Goal: Information Seeking & Learning: Compare options

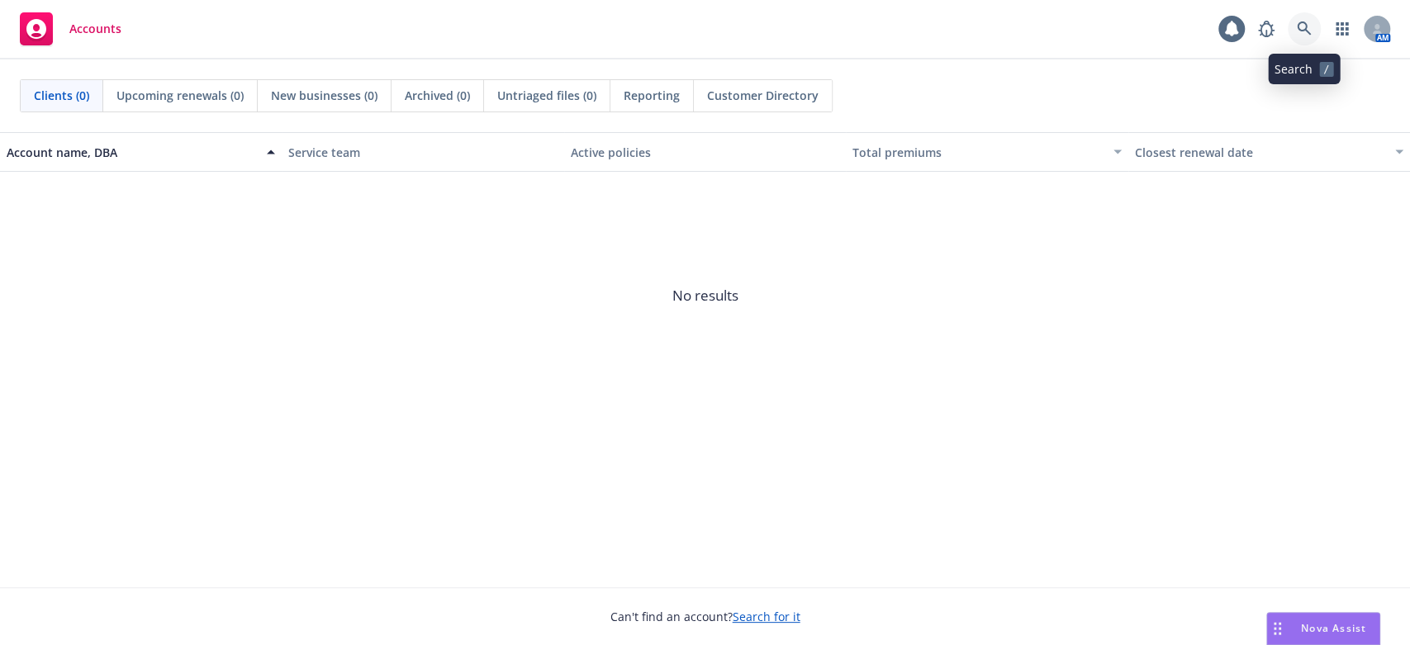
click at [1300, 27] on icon at bounding box center [1304, 28] width 15 height 15
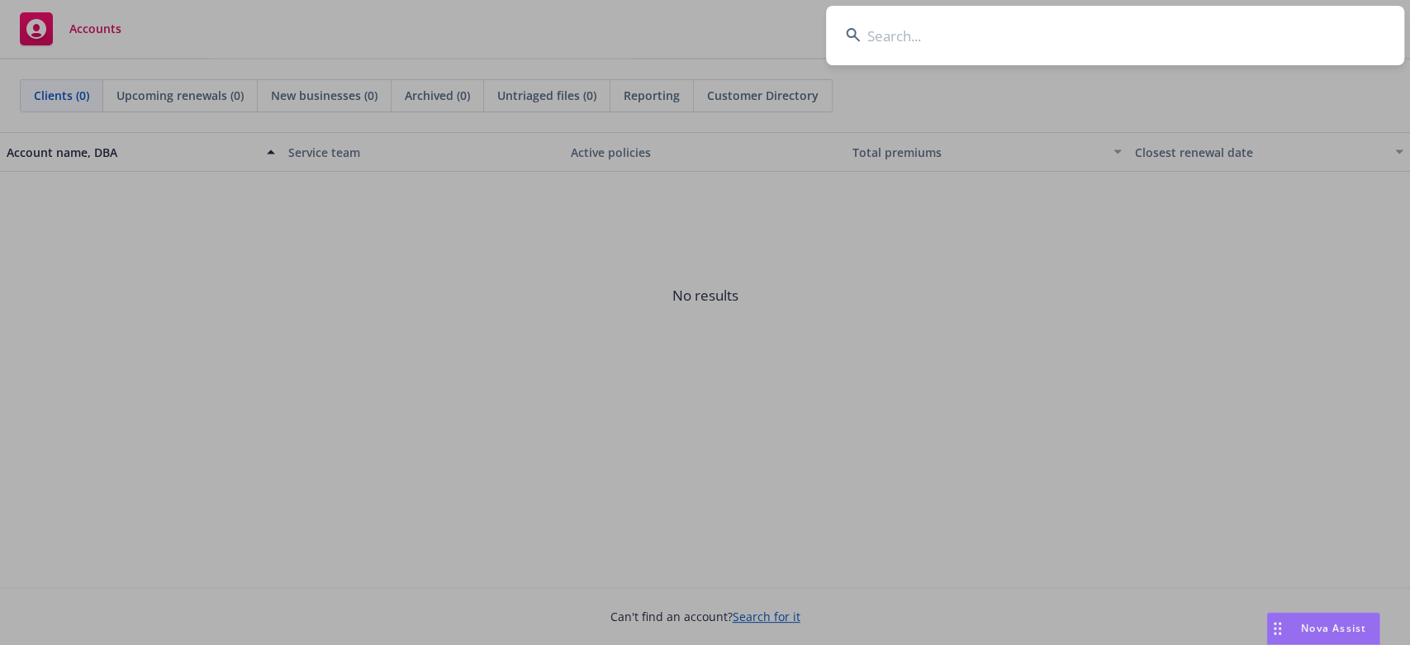
click at [903, 31] on input at bounding box center [1115, 35] width 578 height 59
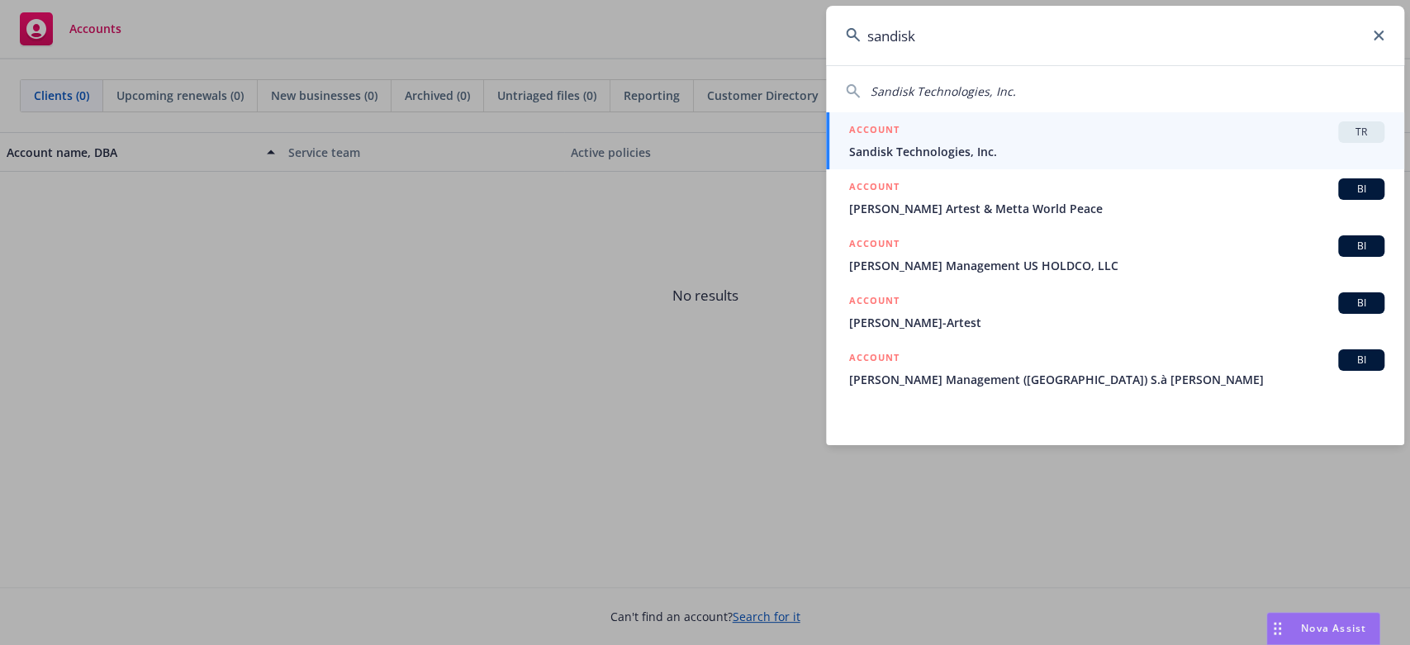
type input "sandisk"
click at [879, 150] on span "Sandisk Technologies, Inc." at bounding box center [1116, 151] width 535 height 17
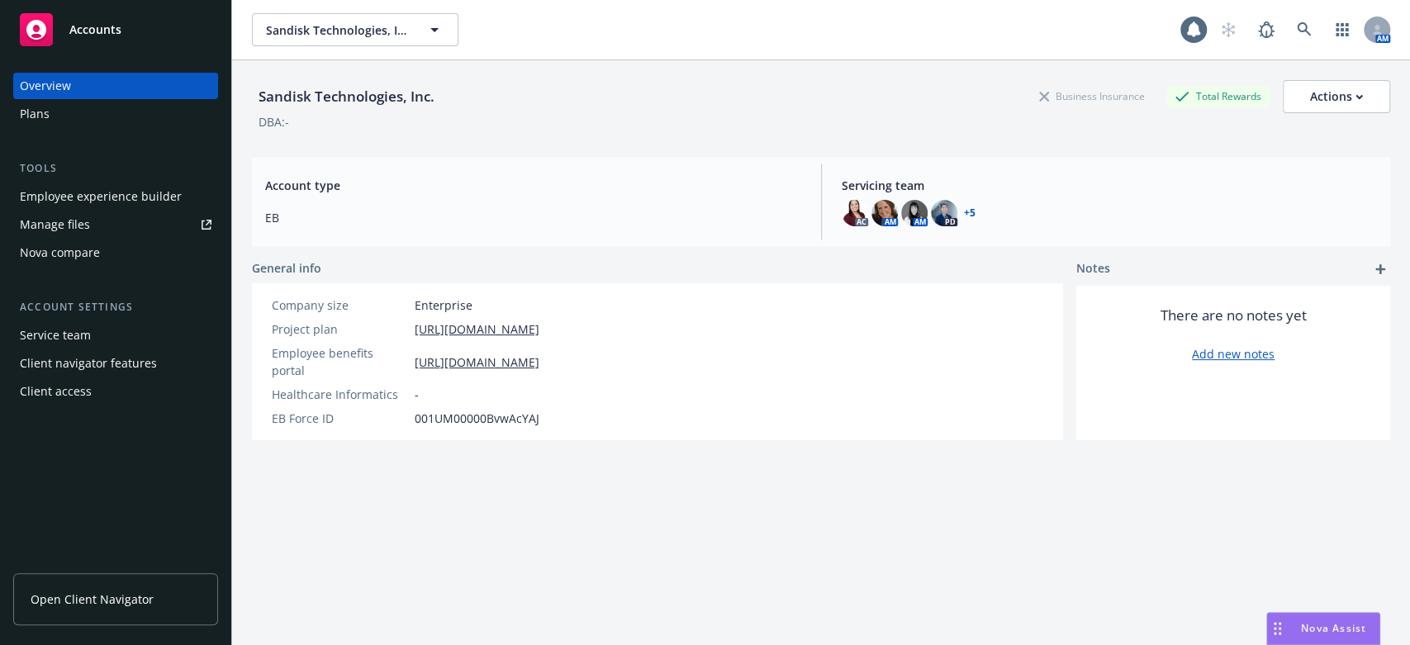
click at [85, 251] on div "Nova compare" at bounding box center [60, 253] width 80 height 26
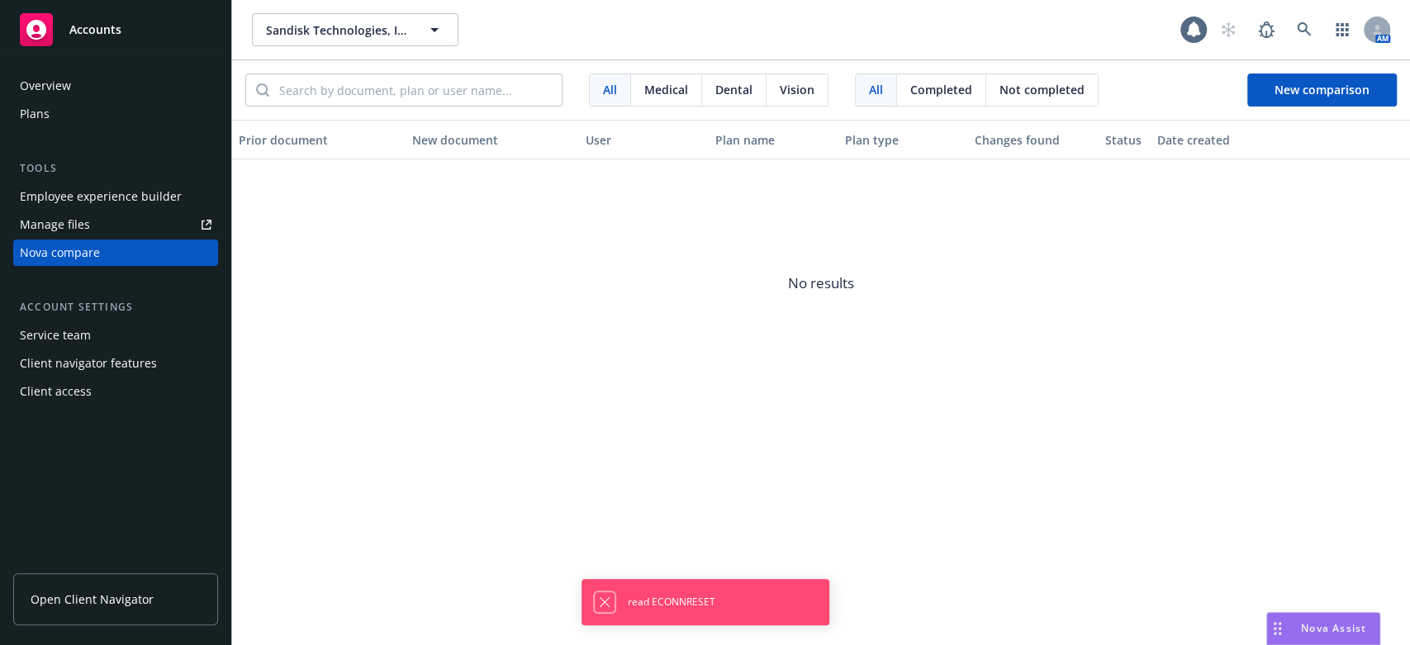
drag, startPoint x: 604, startPoint y: 604, endPoint x: 598, endPoint y: 587, distance: 17.5
click at [605, 603] on icon "Dismiss notification" at bounding box center [604, 602] width 13 height 13
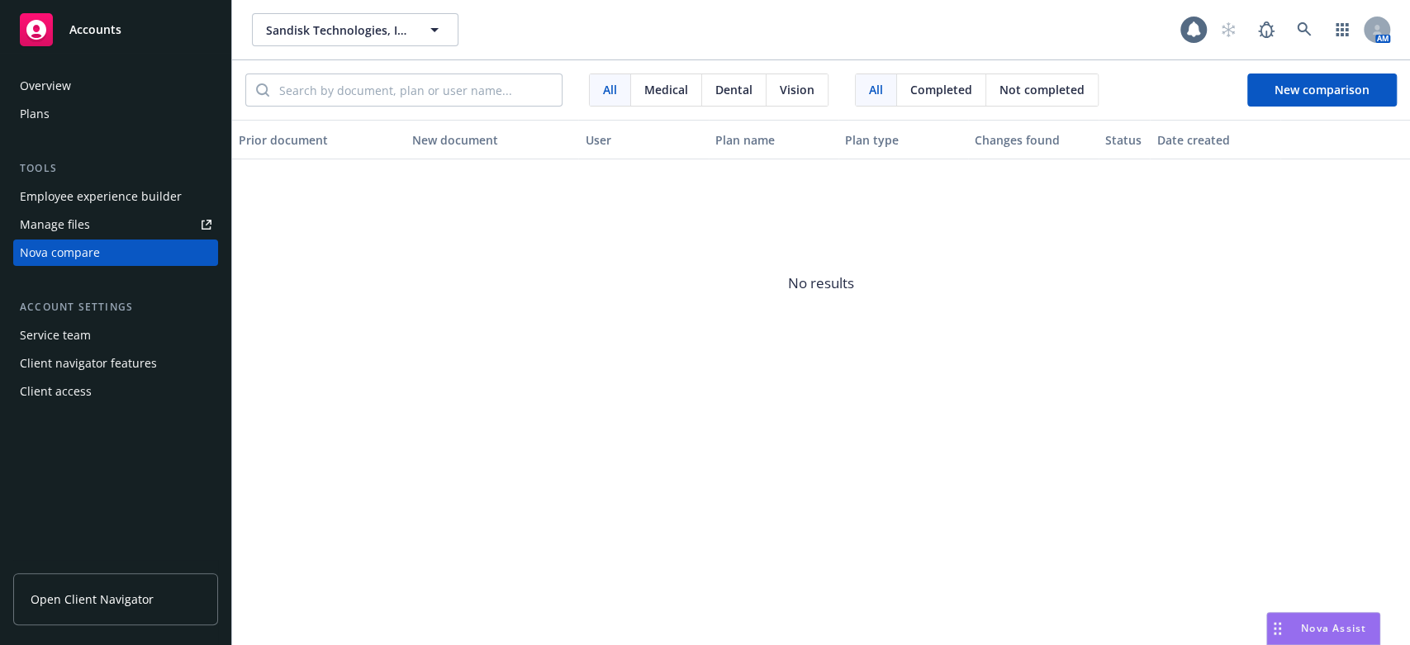
click at [666, 89] on span "Medical" at bounding box center [666, 89] width 44 height 17
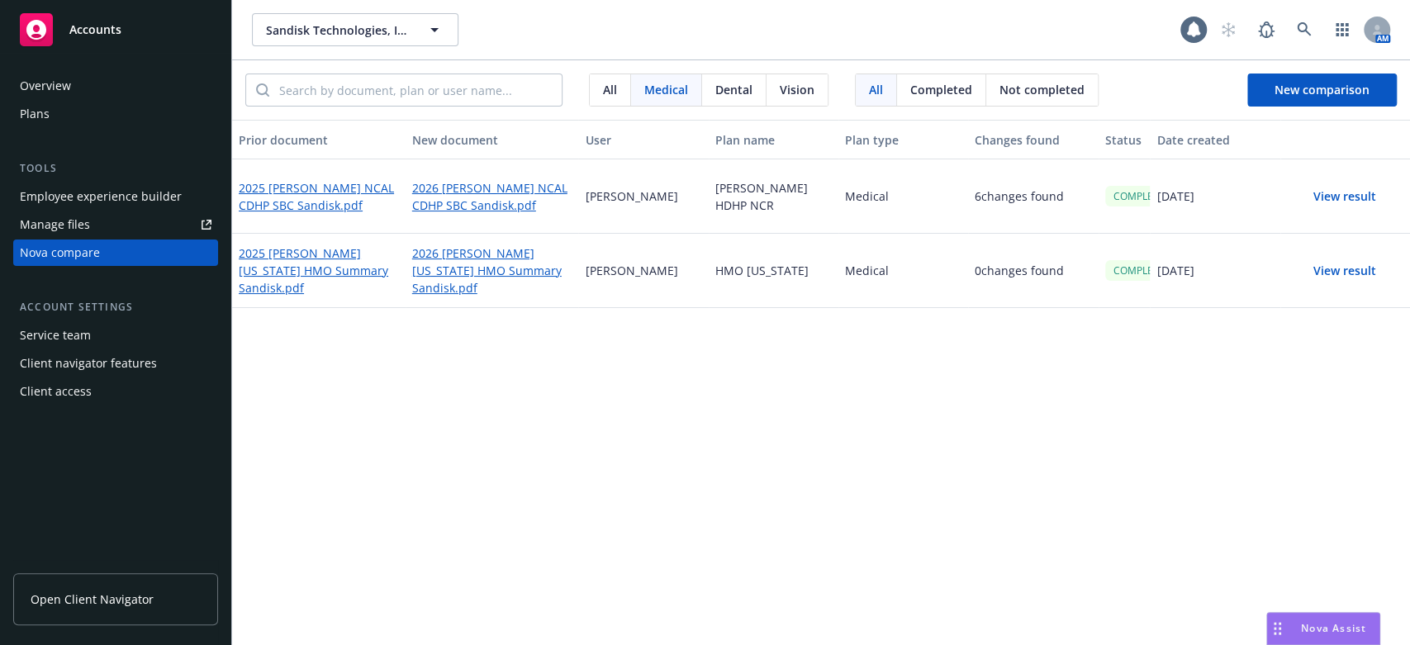
click at [664, 88] on span "Medical" at bounding box center [666, 89] width 44 height 17
click at [1331, 199] on button "View result" at bounding box center [1345, 196] width 116 height 33
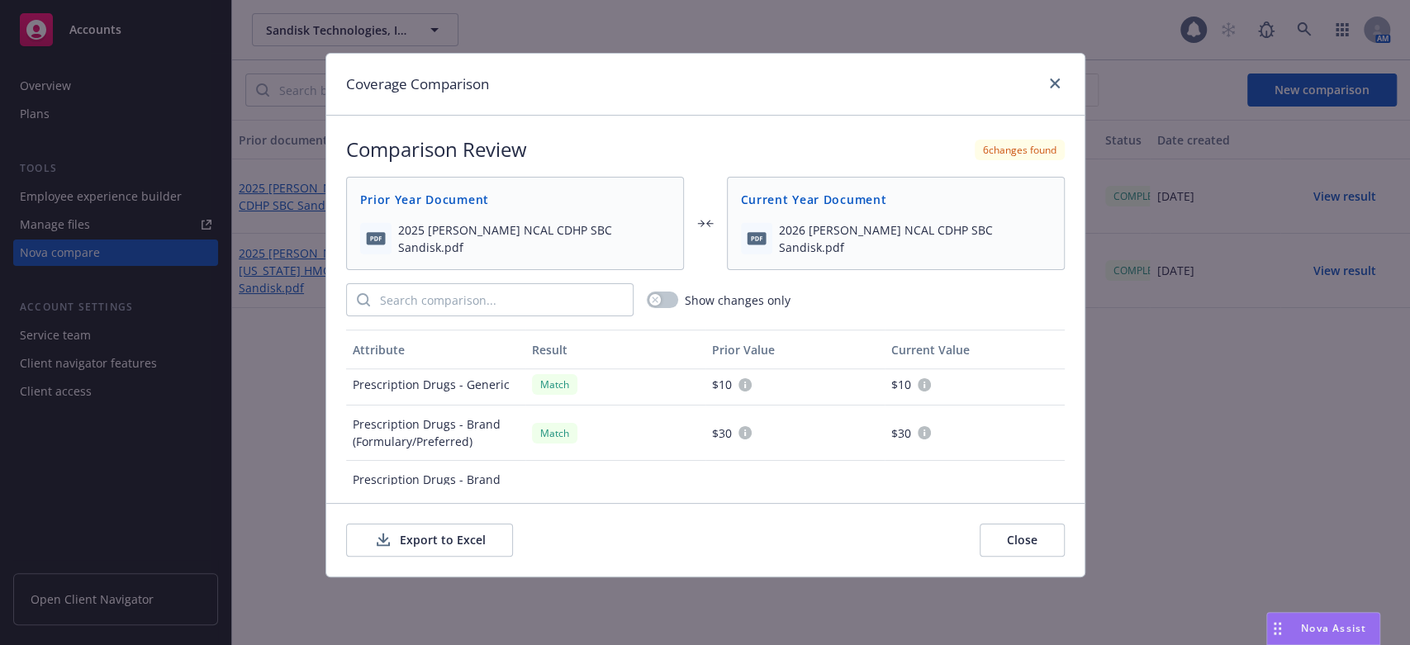
scroll to position [734, 0]
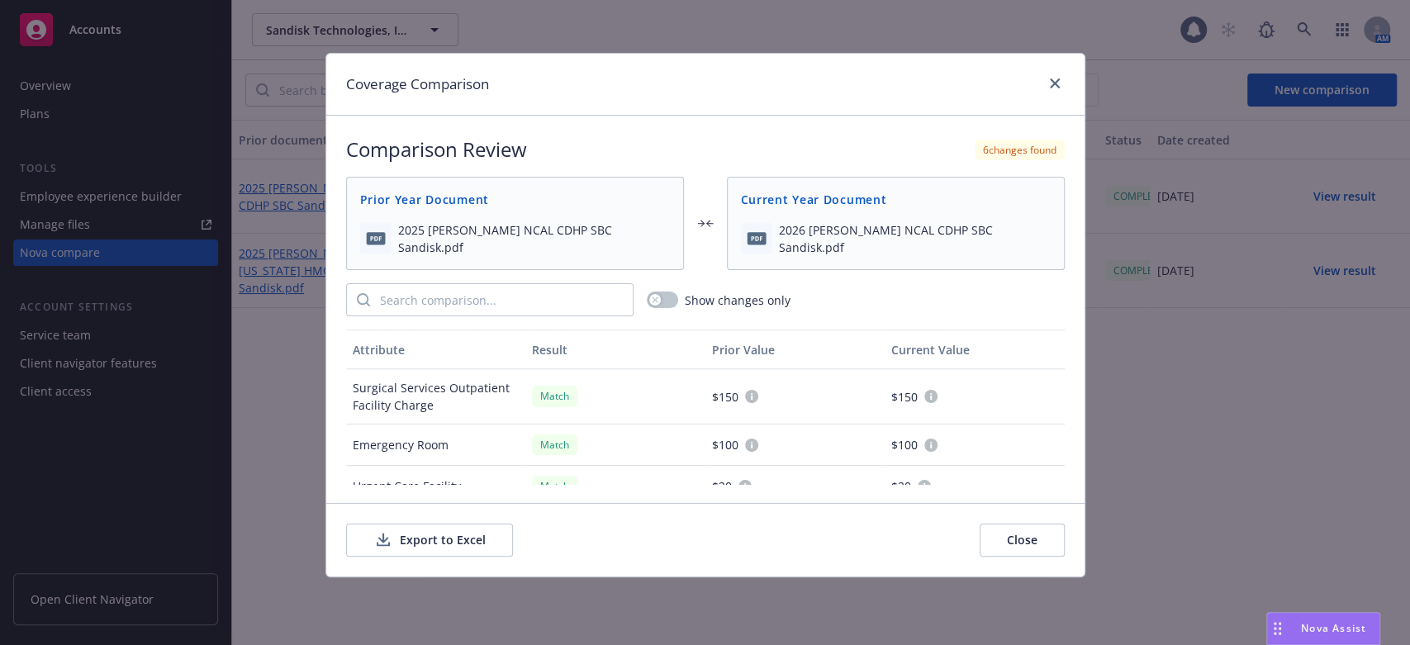
click at [1016, 535] on button "Close" at bounding box center [1022, 540] width 85 height 33
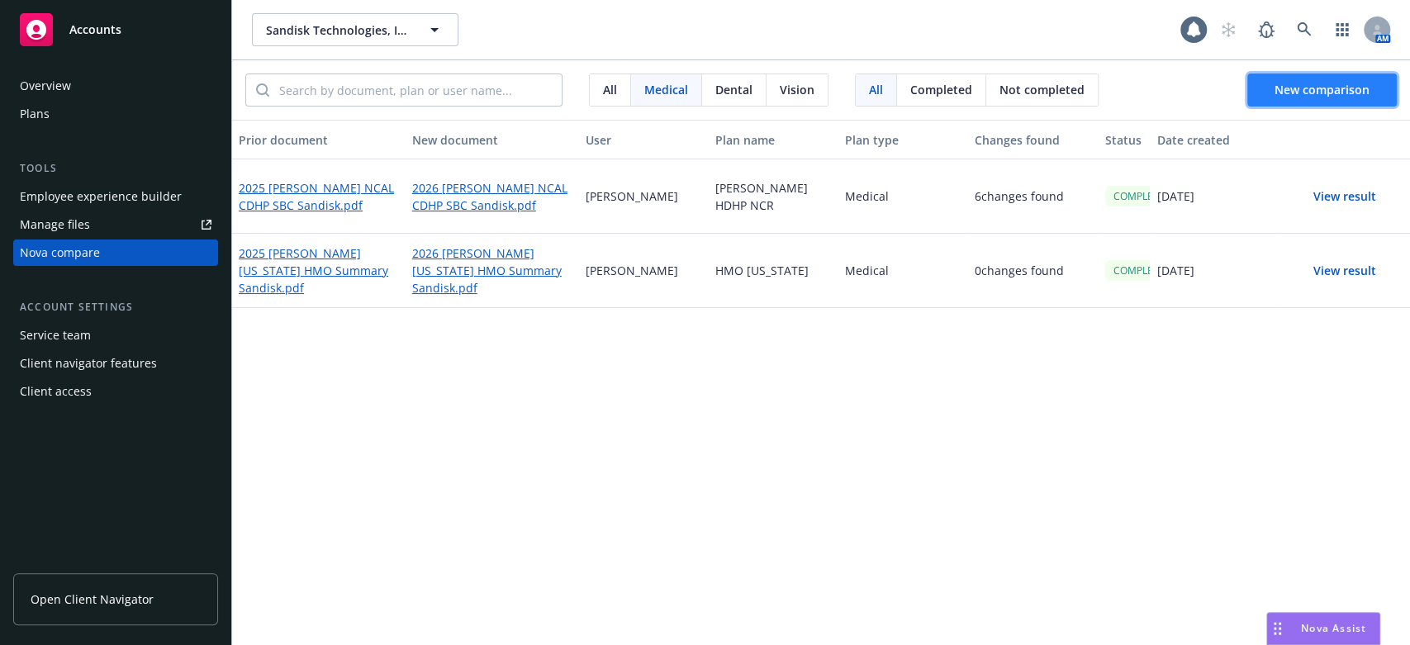
click at [1279, 88] on span "New comparison" at bounding box center [1322, 90] width 95 height 16
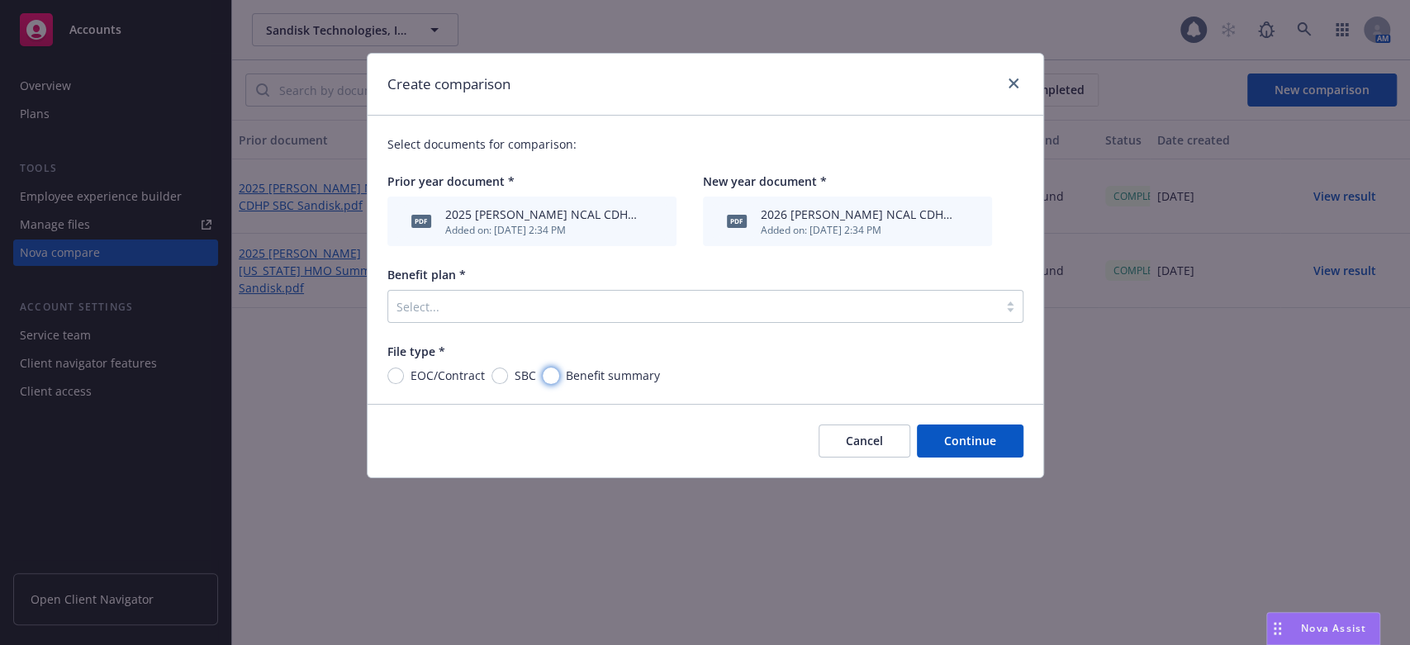
click at [548, 379] on input "Benefit summary" at bounding box center [551, 376] width 17 height 17
radio input "true"
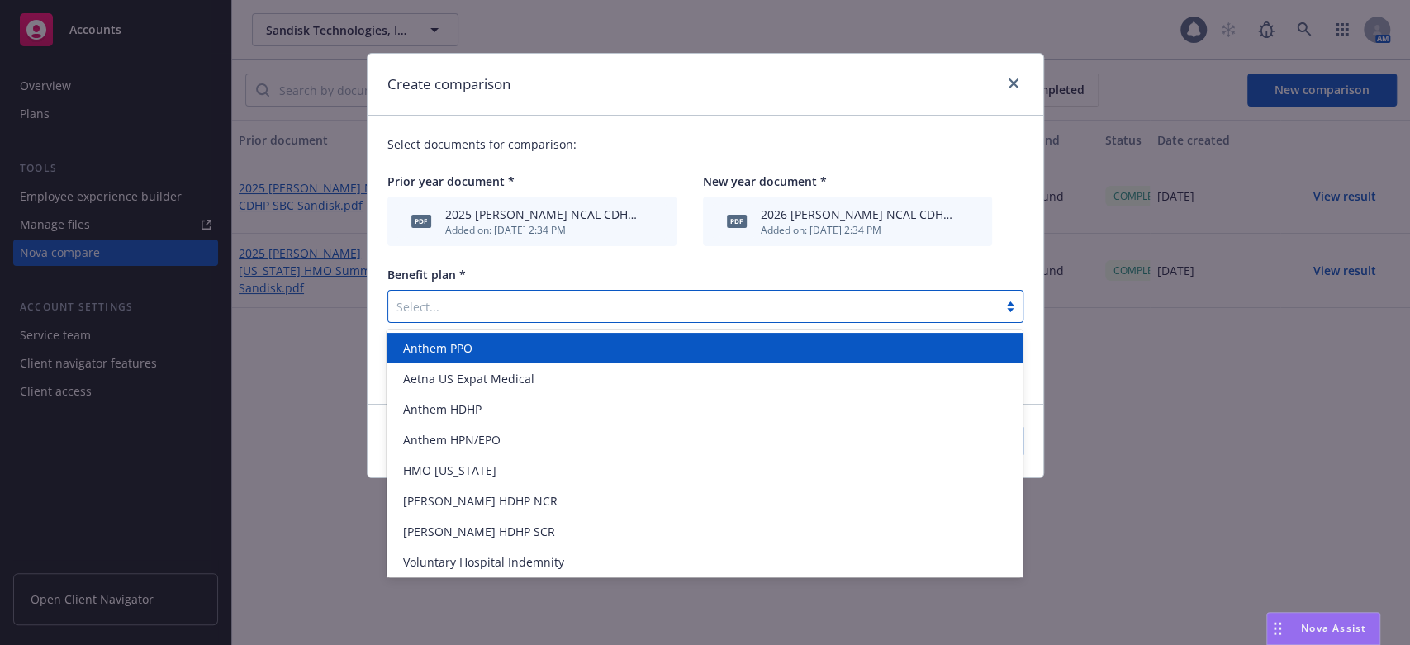
click at [414, 306] on div at bounding box center [693, 307] width 593 height 20
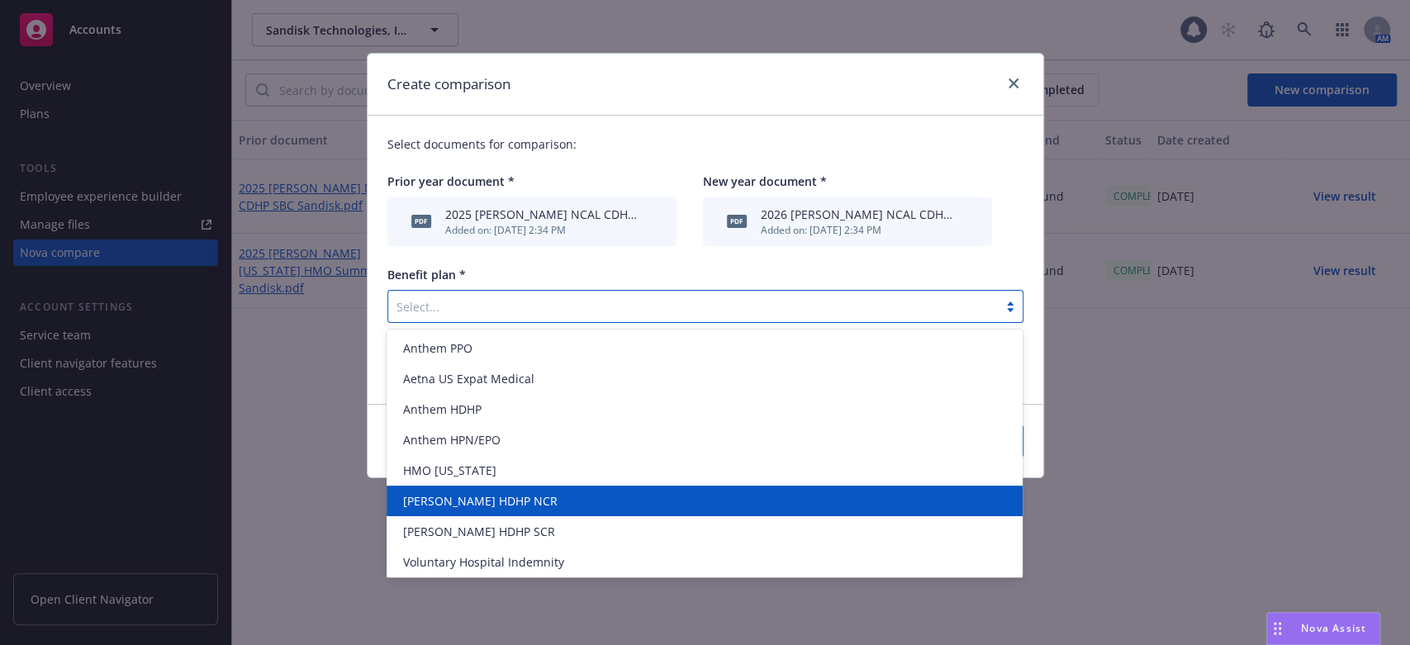
click at [449, 506] on span "[PERSON_NAME] HDHP NCR" at bounding box center [480, 500] width 155 height 17
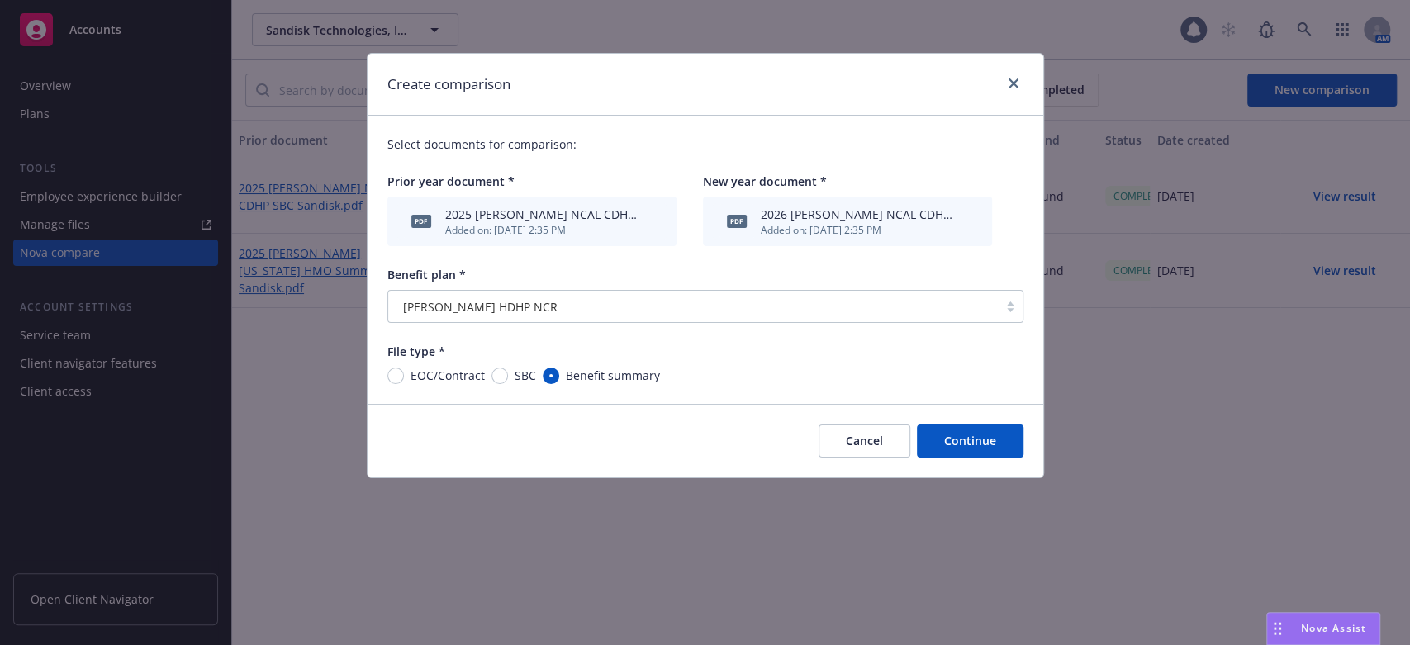
click at [958, 444] on button "Continue" at bounding box center [970, 441] width 107 height 33
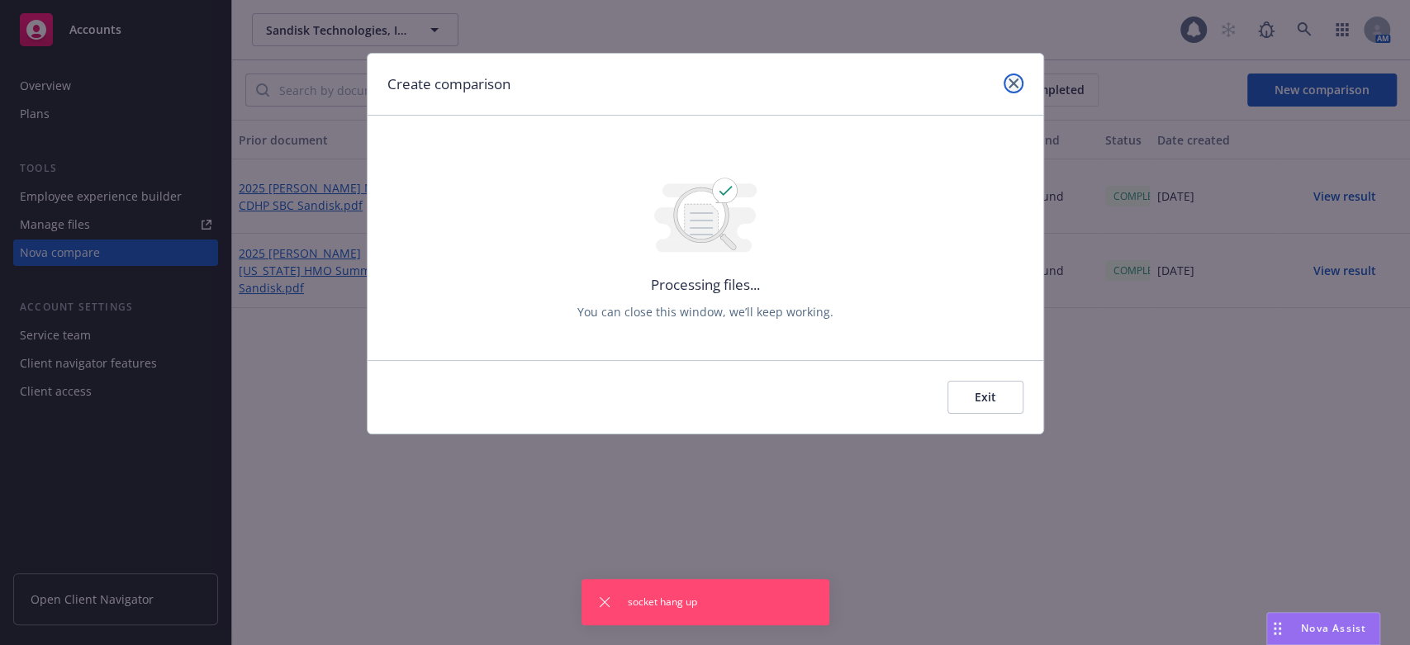
click at [1015, 83] on icon "close" at bounding box center [1014, 83] width 10 height 10
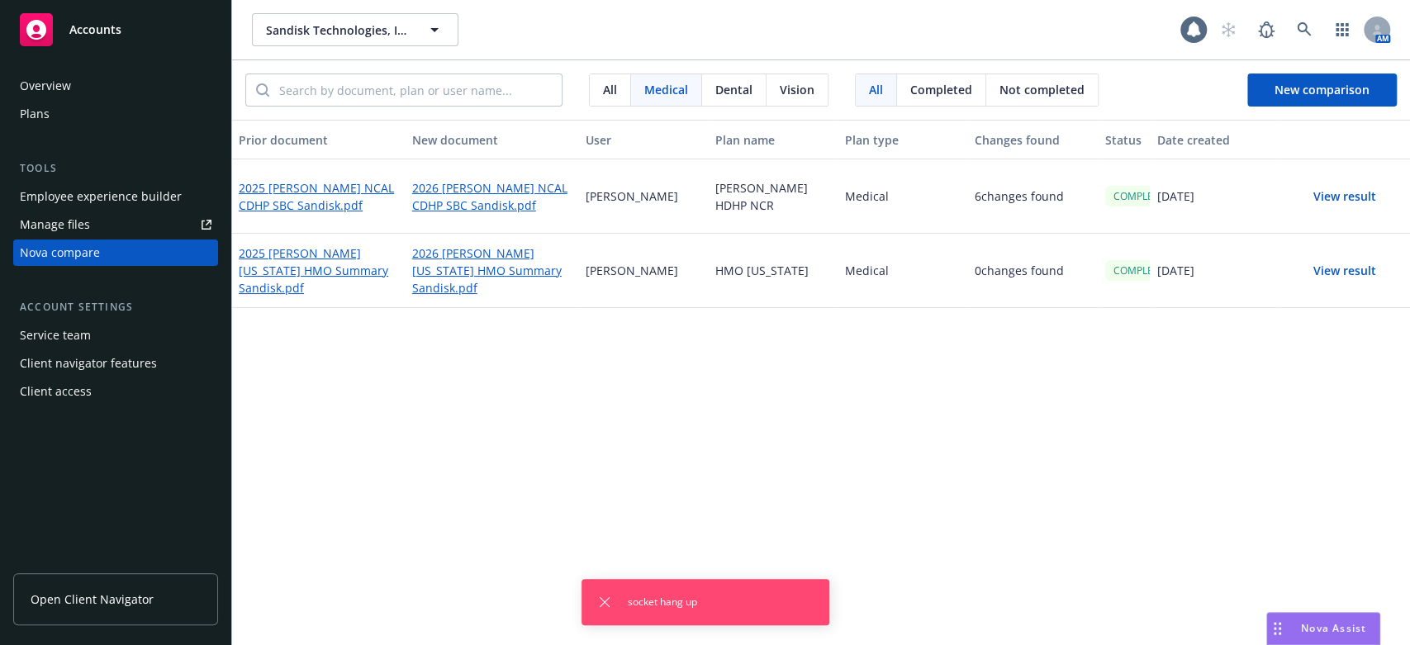
click at [63, 252] on div "Nova compare" at bounding box center [60, 253] width 80 height 26
click at [1312, 86] on span "New comparison" at bounding box center [1322, 90] width 95 height 16
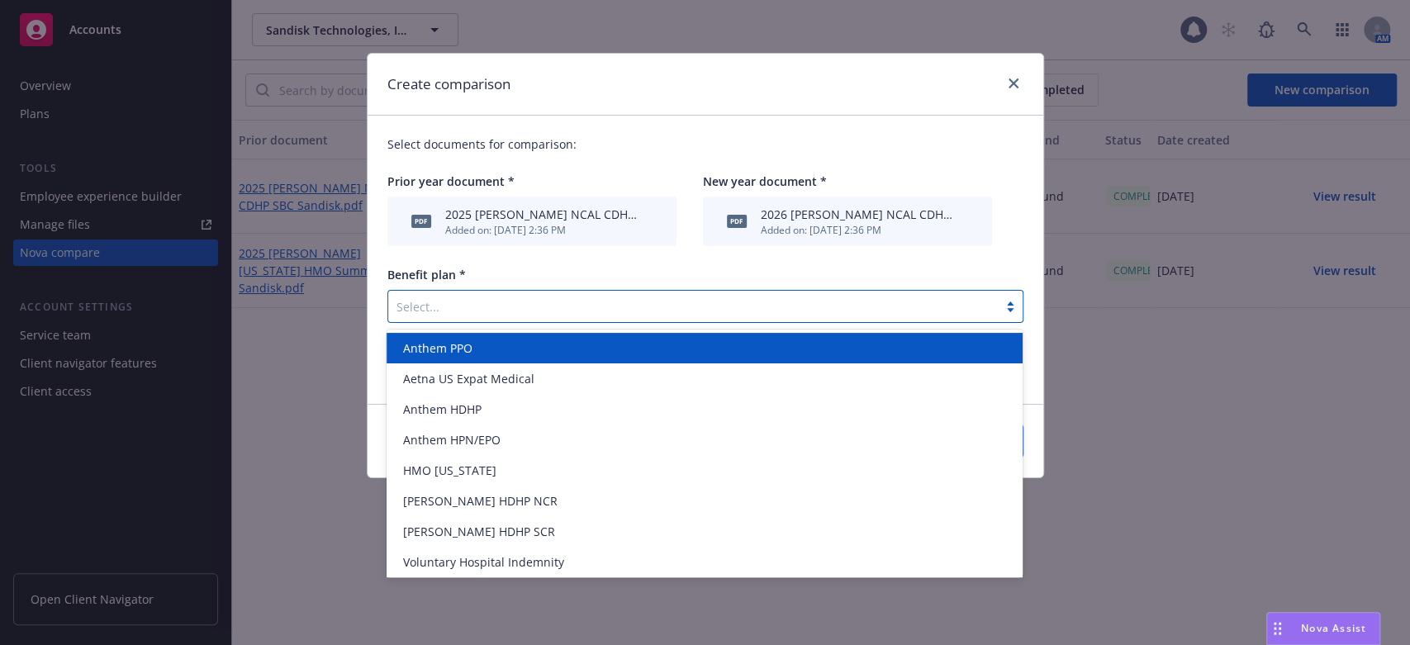
click at [1010, 313] on div "Select..." at bounding box center [706, 306] width 636 height 33
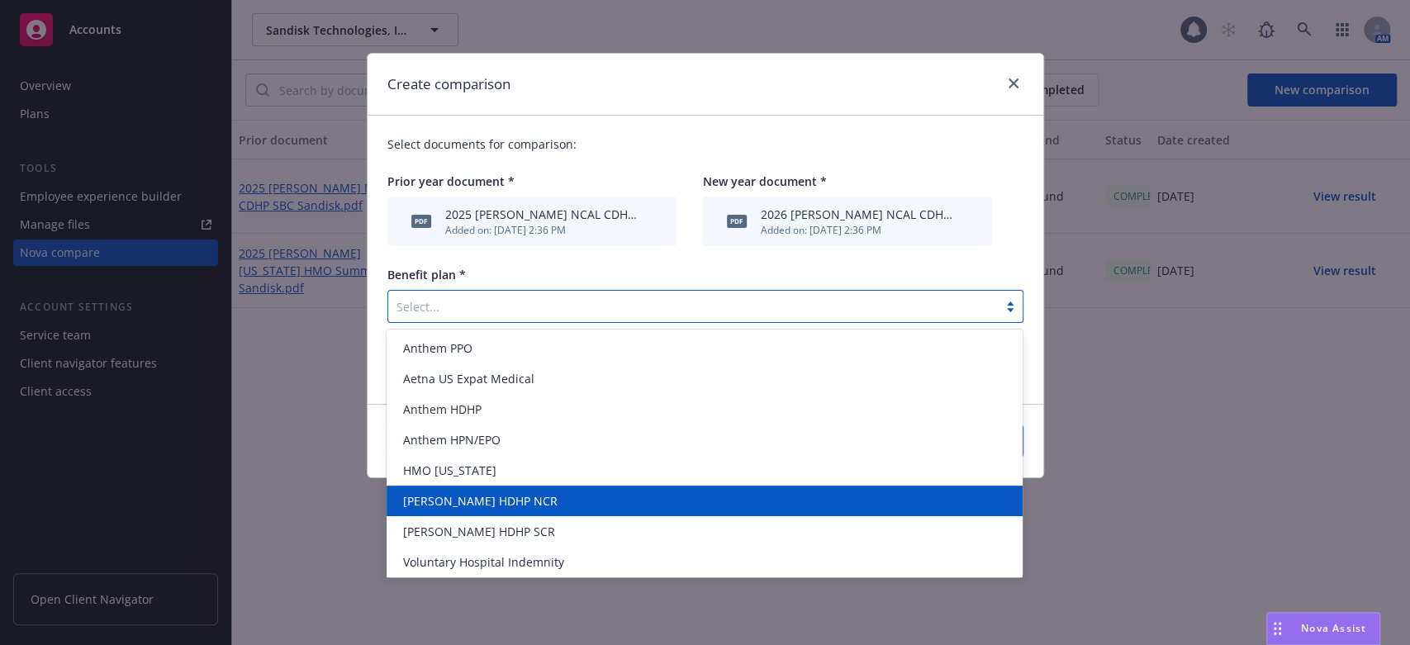
click at [432, 498] on span "[PERSON_NAME] HDHP NCR" at bounding box center [480, 500] width 155 height 17
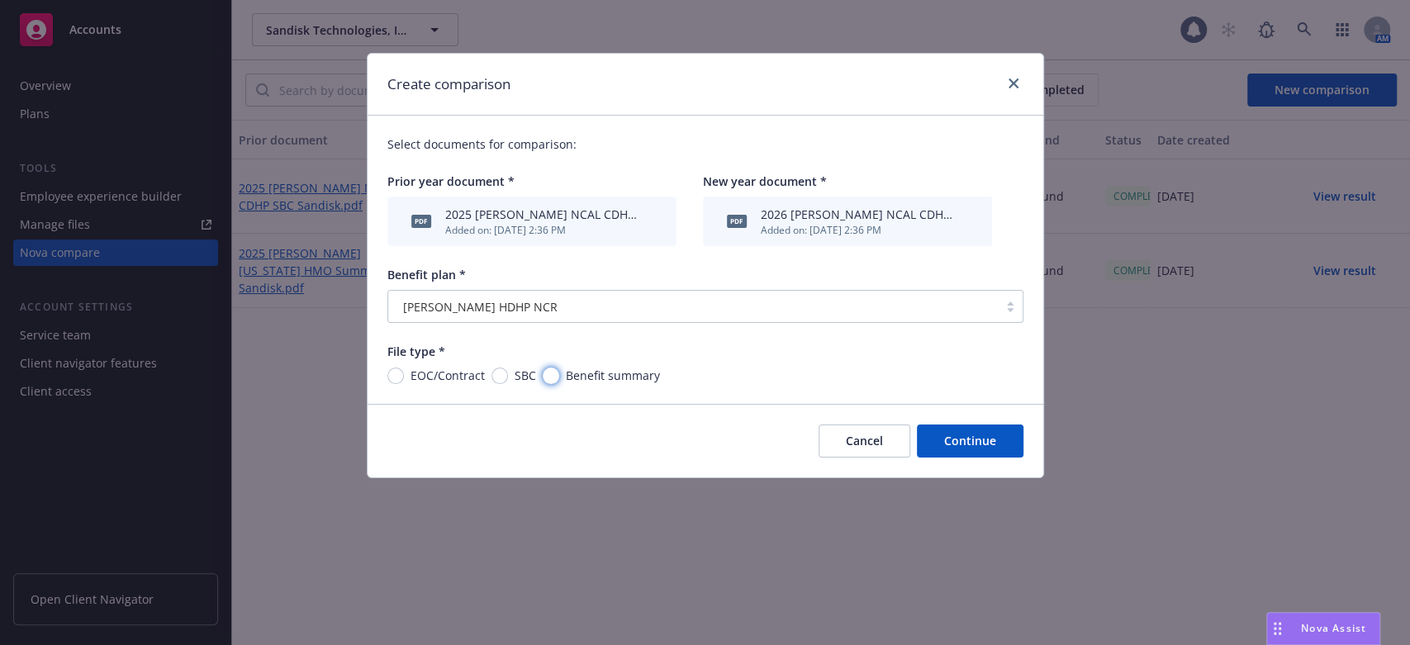
click at [551, 376] on input "Benefit summary" at bounding box center [551, 376] width 17 height 17
radio input "true"
click at [961, 443] on button "Continue" at bounding box center [970, 441] width 107 height 33
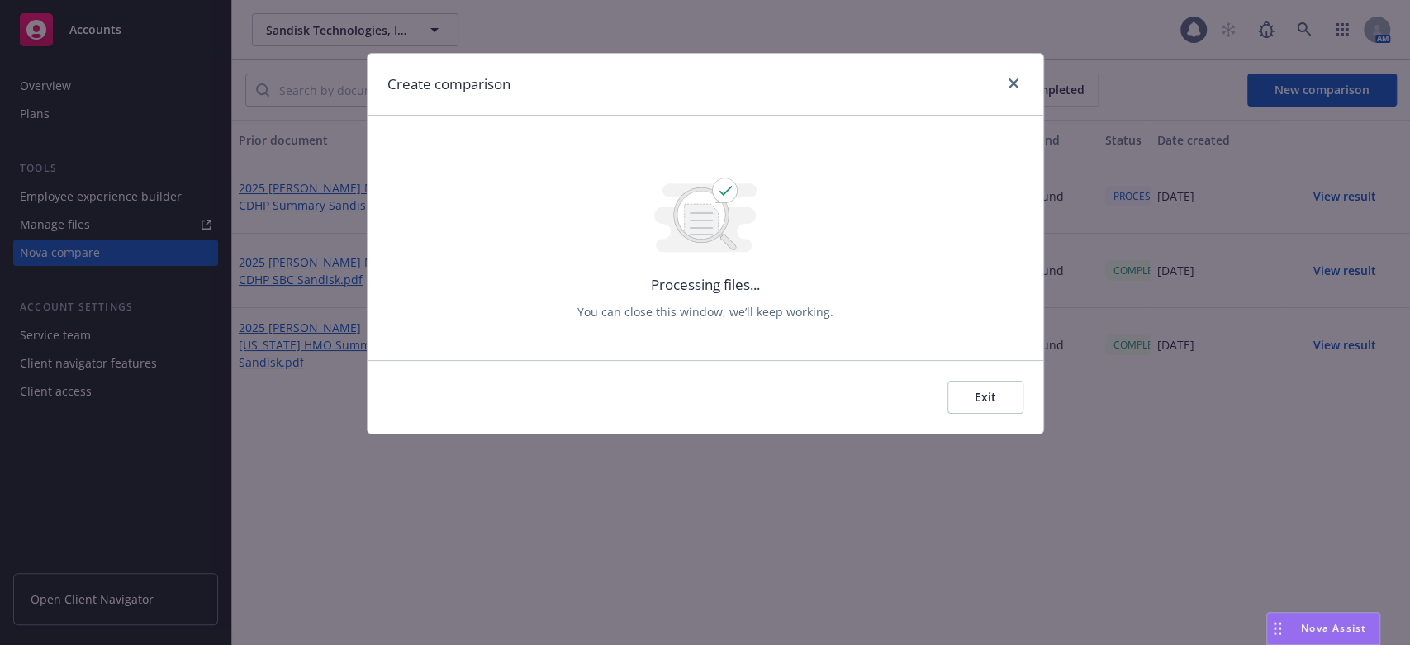
click at [958, 400] on button "Exit" at bounding box center [986, 397] width 76 height 33
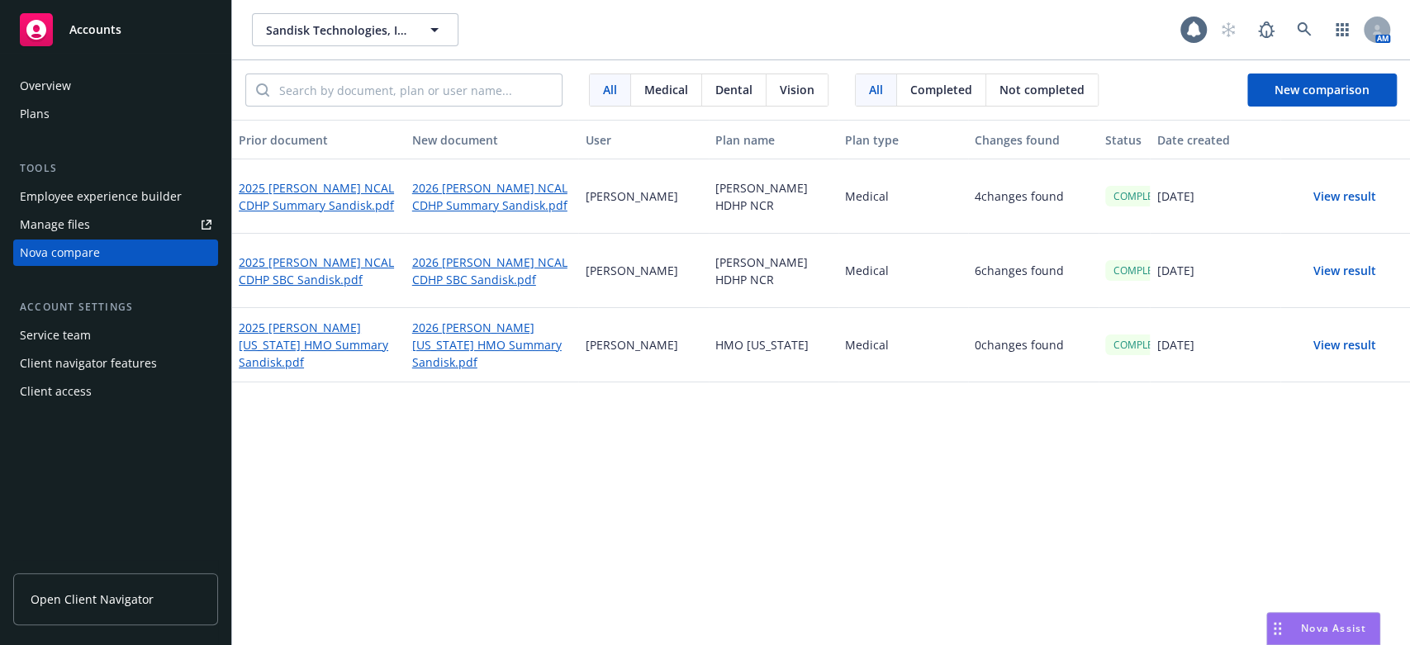
click at [1325, 197] on button "View result" at bounding box center [1345, 196] width 116 height 33
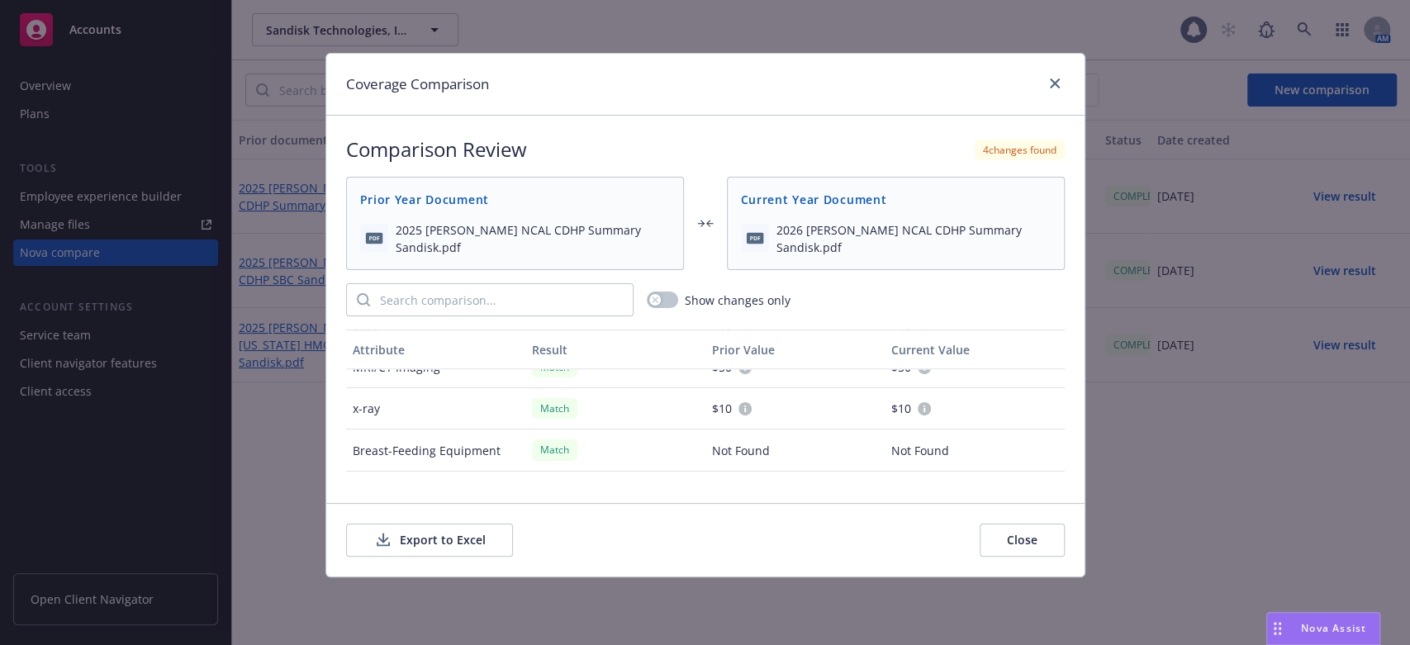
scroll to position [1509, 0]
click at [1025, 540] on button "Close" at bounding box center [1022, 540] width 85 height 33
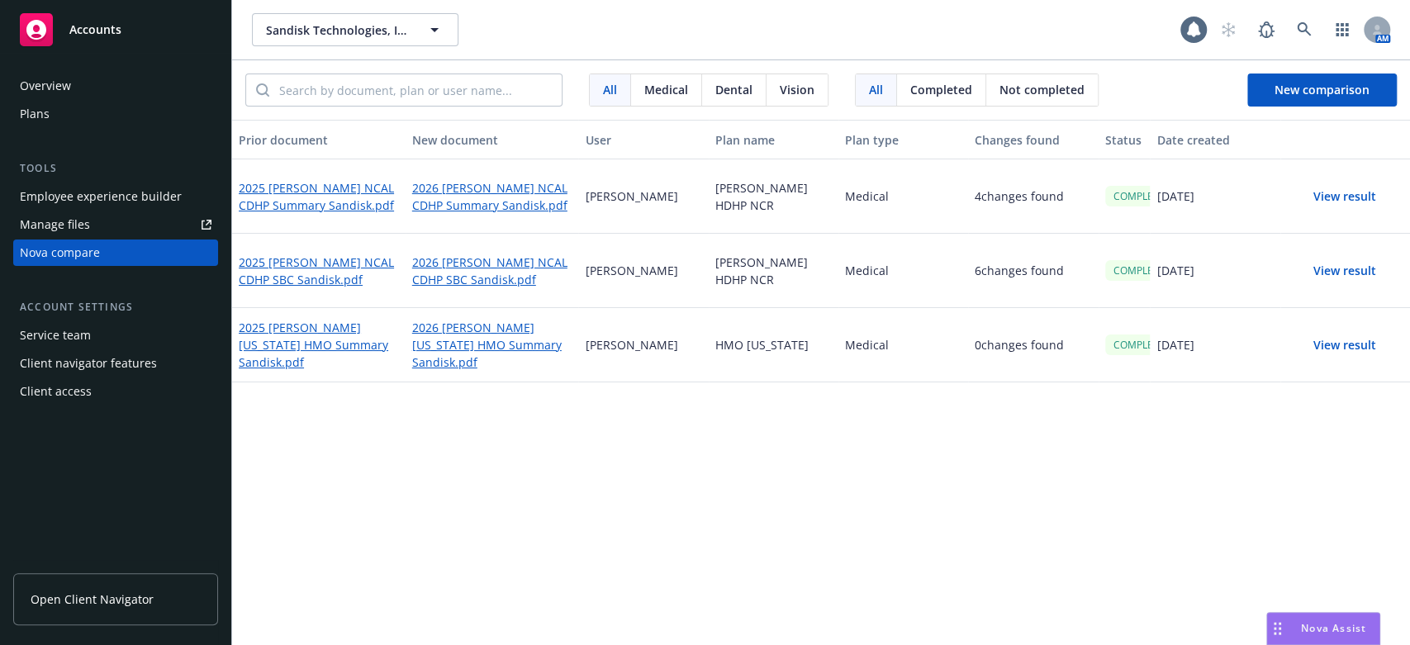
click at [1320, 194] on button "View result" at bounding box center [1345, 196] width 116 height 33
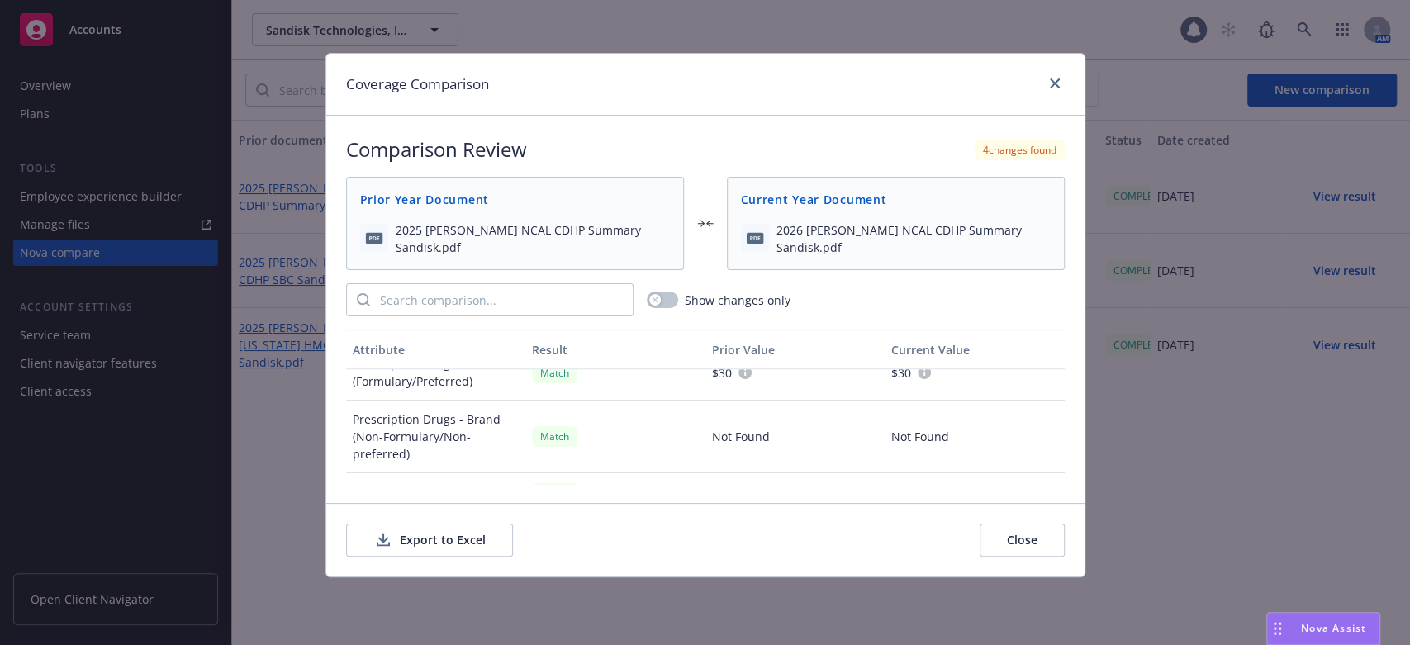
scroll to position [958, 0]
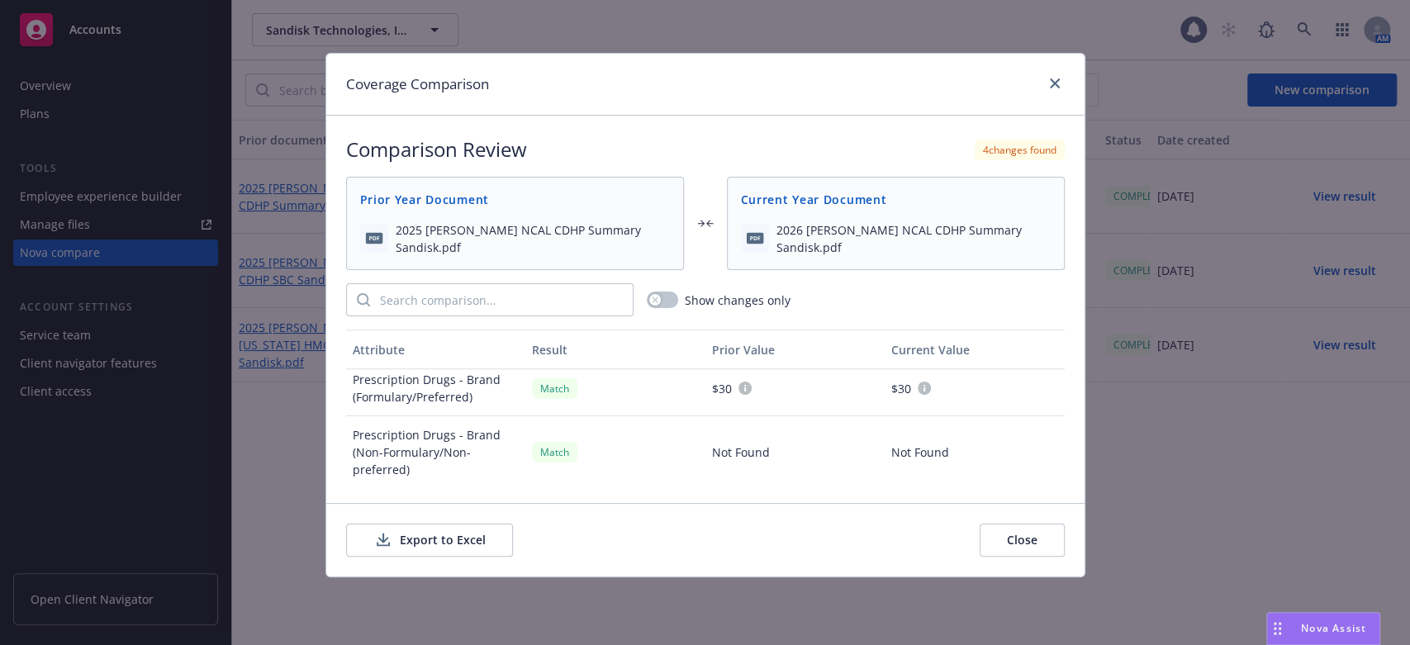
click at [1012, 534] on button "Close" at bounding box center [1022, 540] width 85 height 33
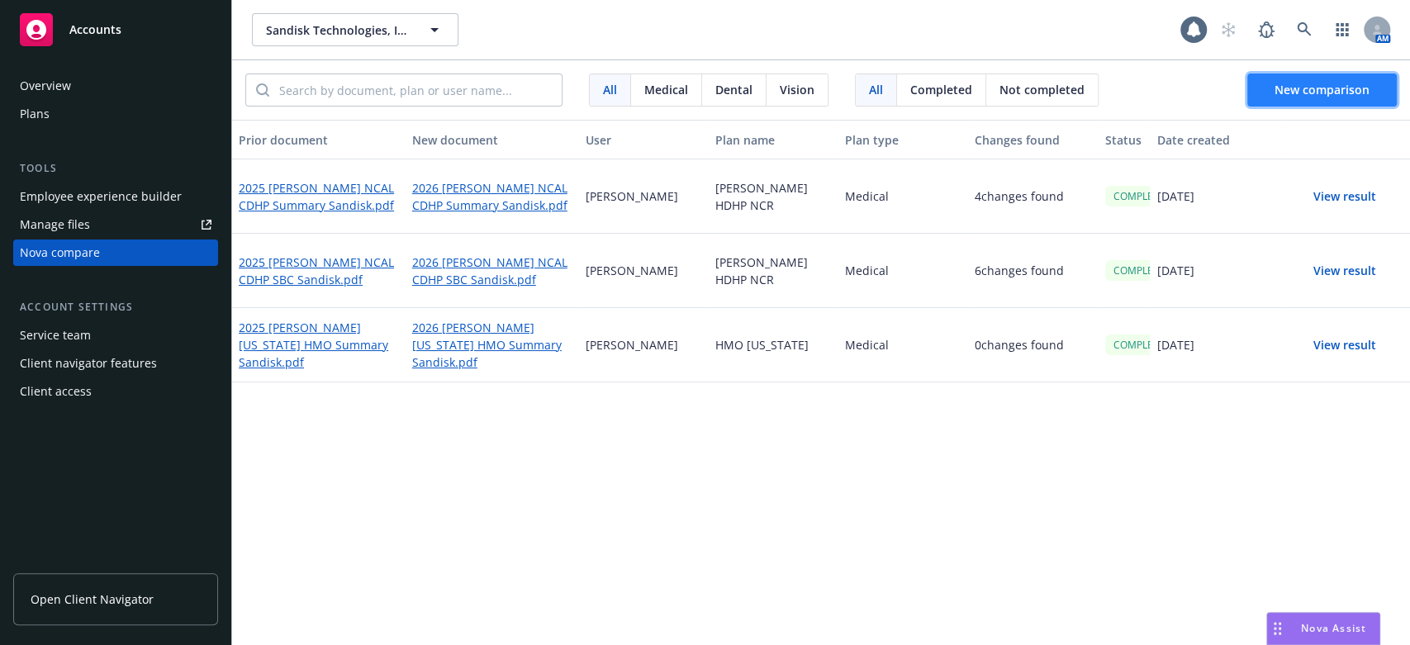
click at [1281, 91] on span "New comparison" at bounding box center [1322, 90] width 95 height 16
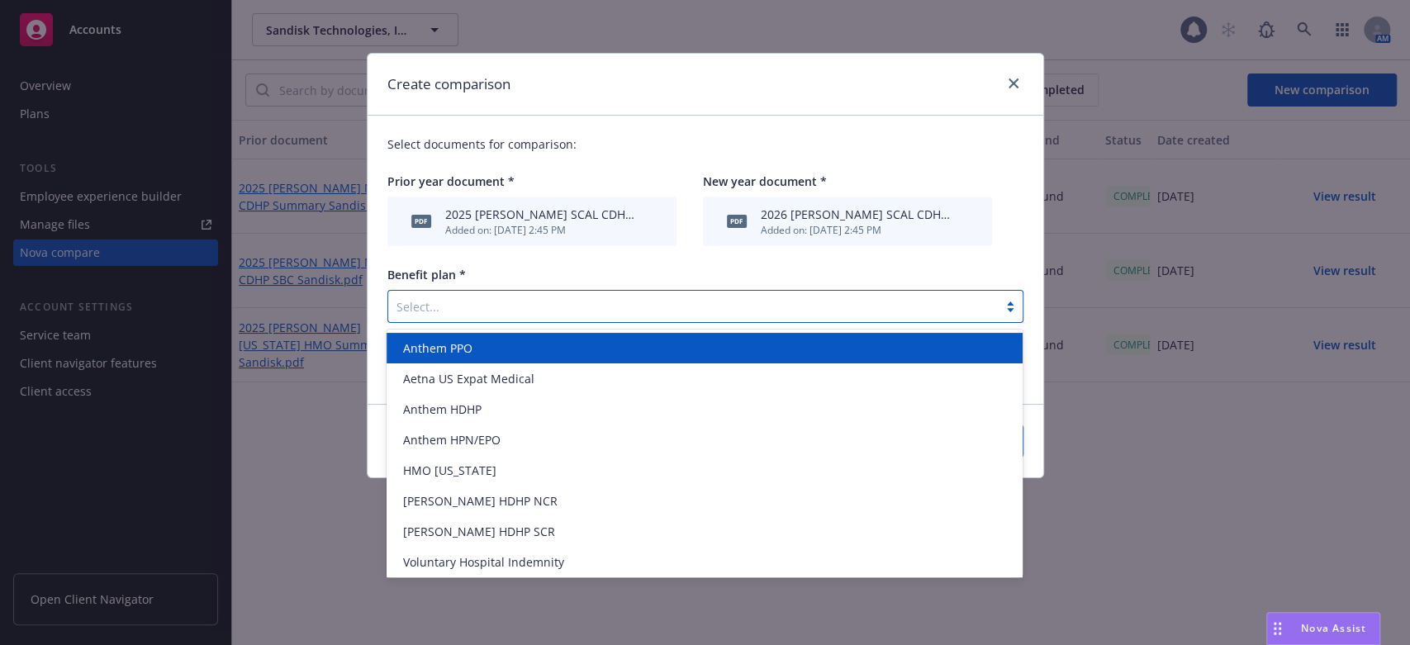
click at [1006, 311] on div at bounding box center [1010, 306] width 25 height 13
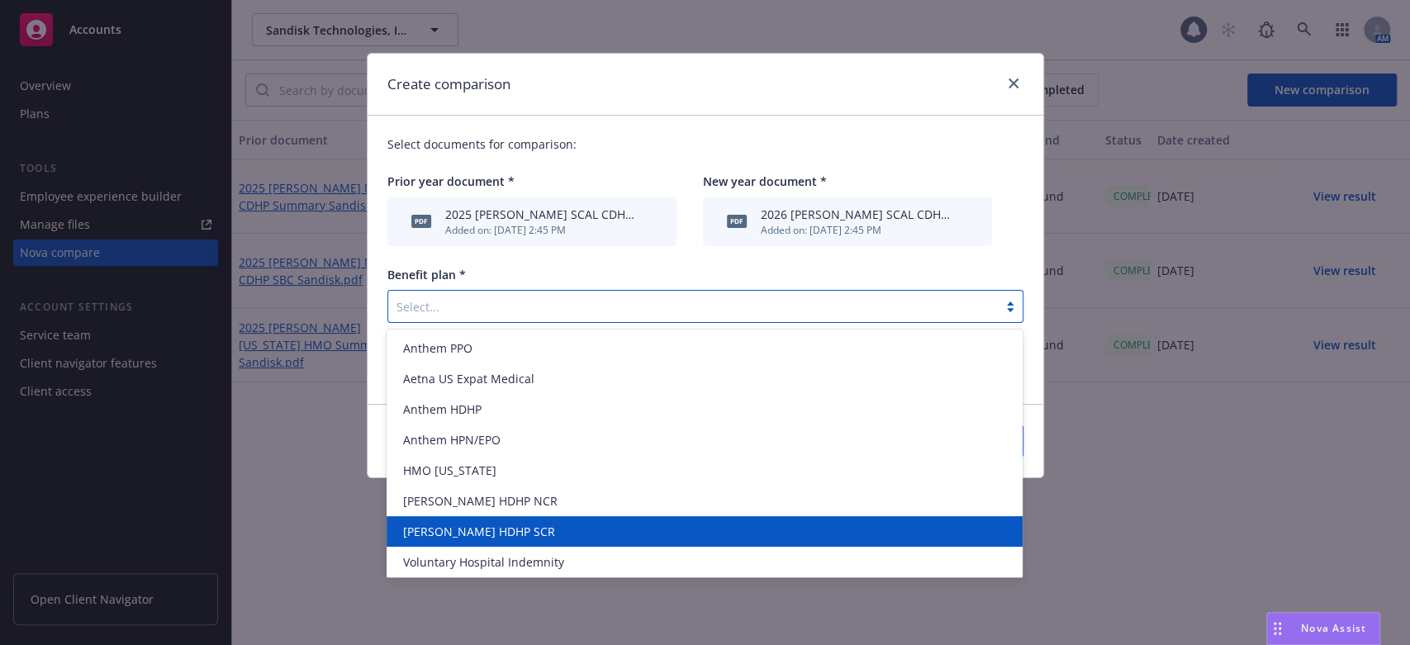
click at [449, 536] on span "[PERSON_NAME] HDHP SCR" at bounding box center [479, 531] width 152 height 17
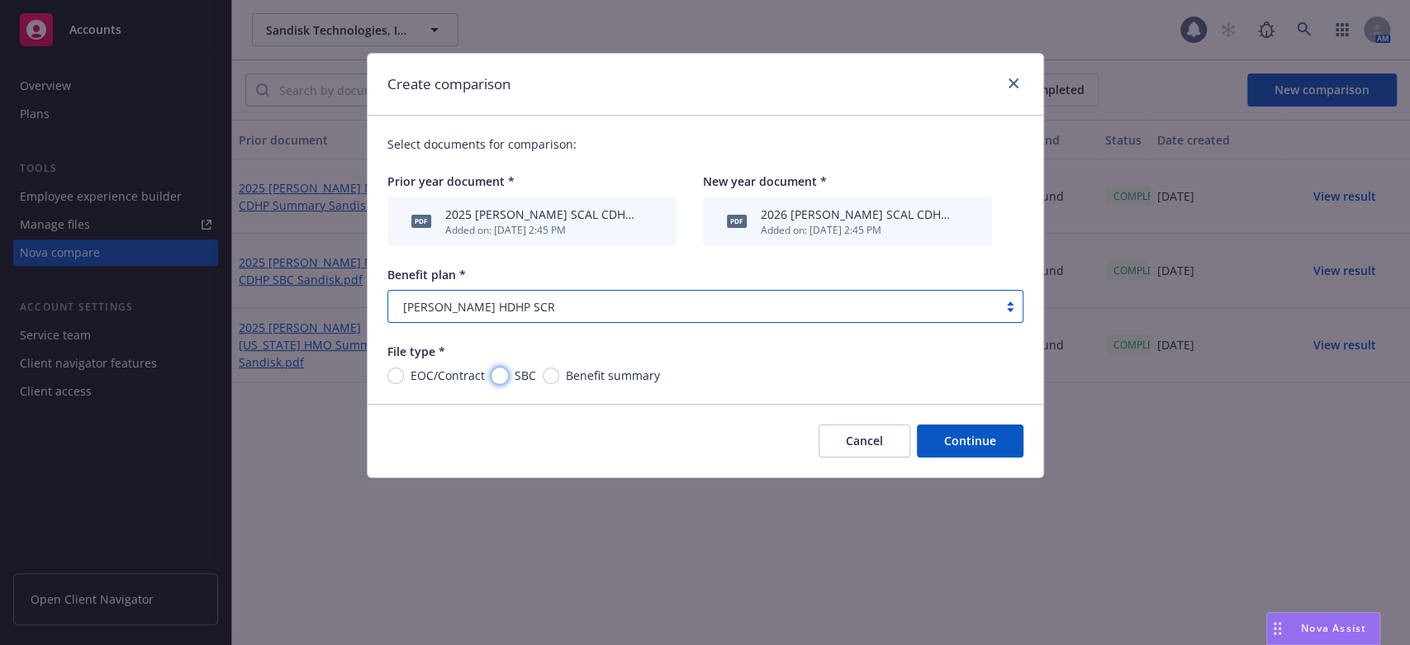
click at [492, 373] on input "SBC" at bounding box center [500, 376] width 17 height 17
radio input "true"
click at [952, 443] on button "Continue" at bounding box center [970, 441] width 107 height 33
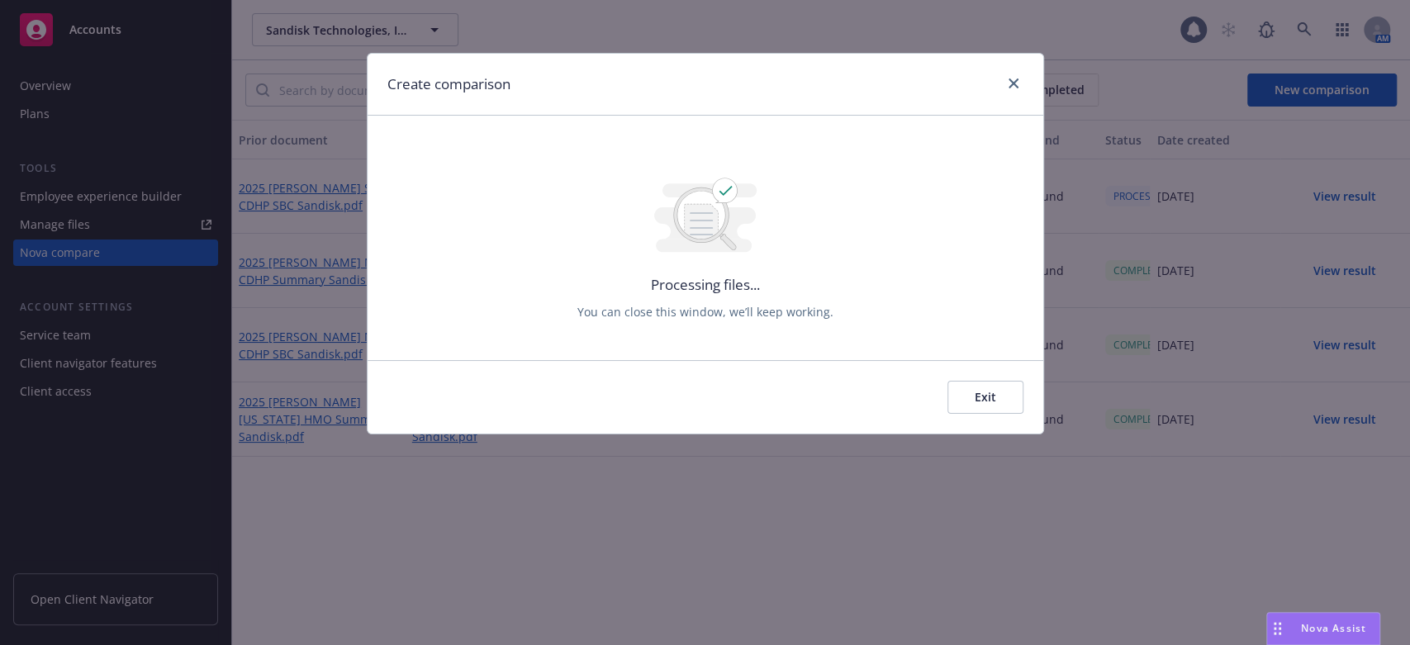
click at [979, 402] on button "Exit" at bounding box center [986, 397] width 76 height 33
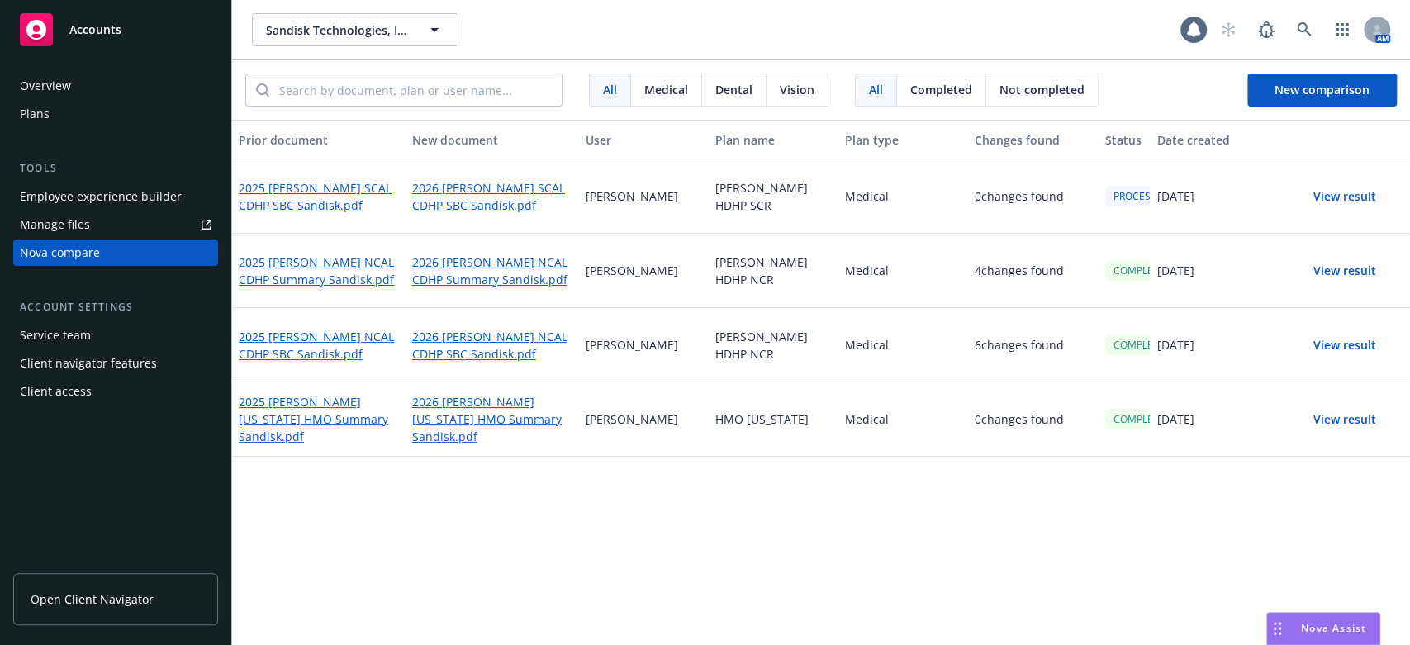
click at [655, 562] on div "Prior document New document User Plan name Plan type Changes found Status Date …" at bounding box center [821, 382] width 1178 height 525
click at [1329, 196] on button "View result" at bounding box center [1345, 196] width 116 height 33
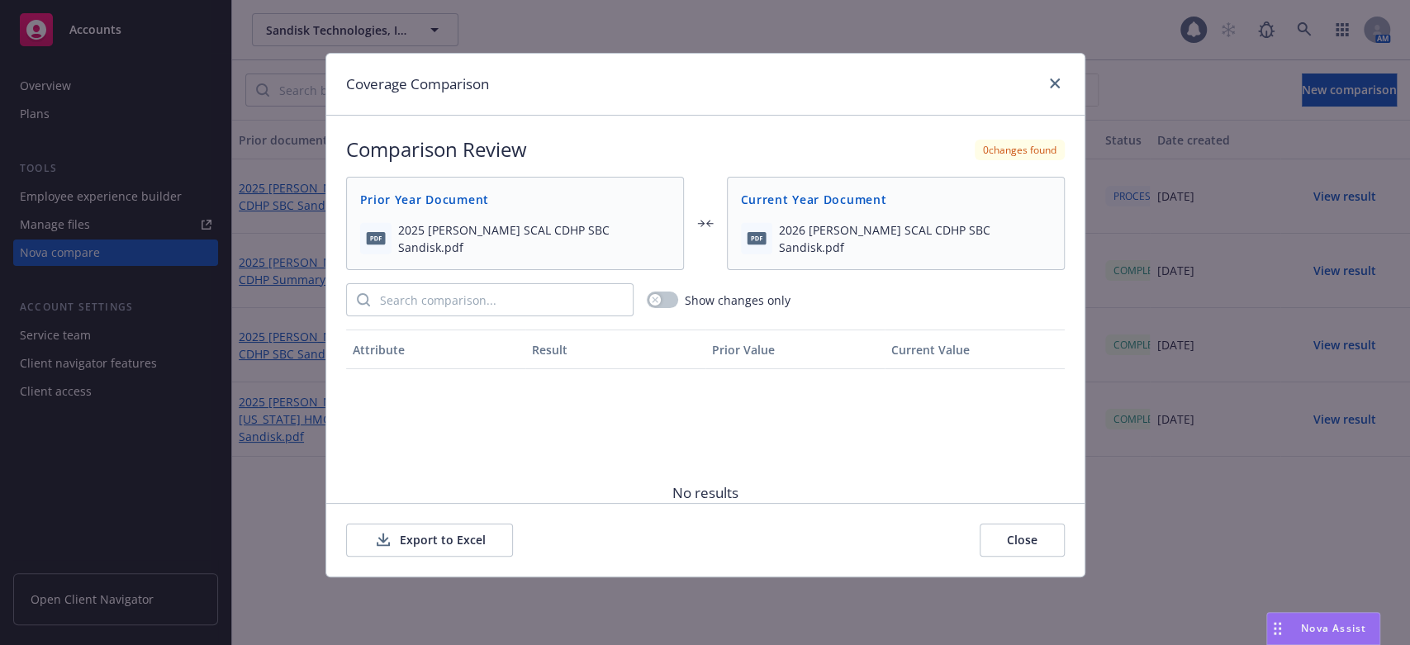
click at [1034, 538] on button "Close" at bounding box center [1022, 540] width 85 height 33
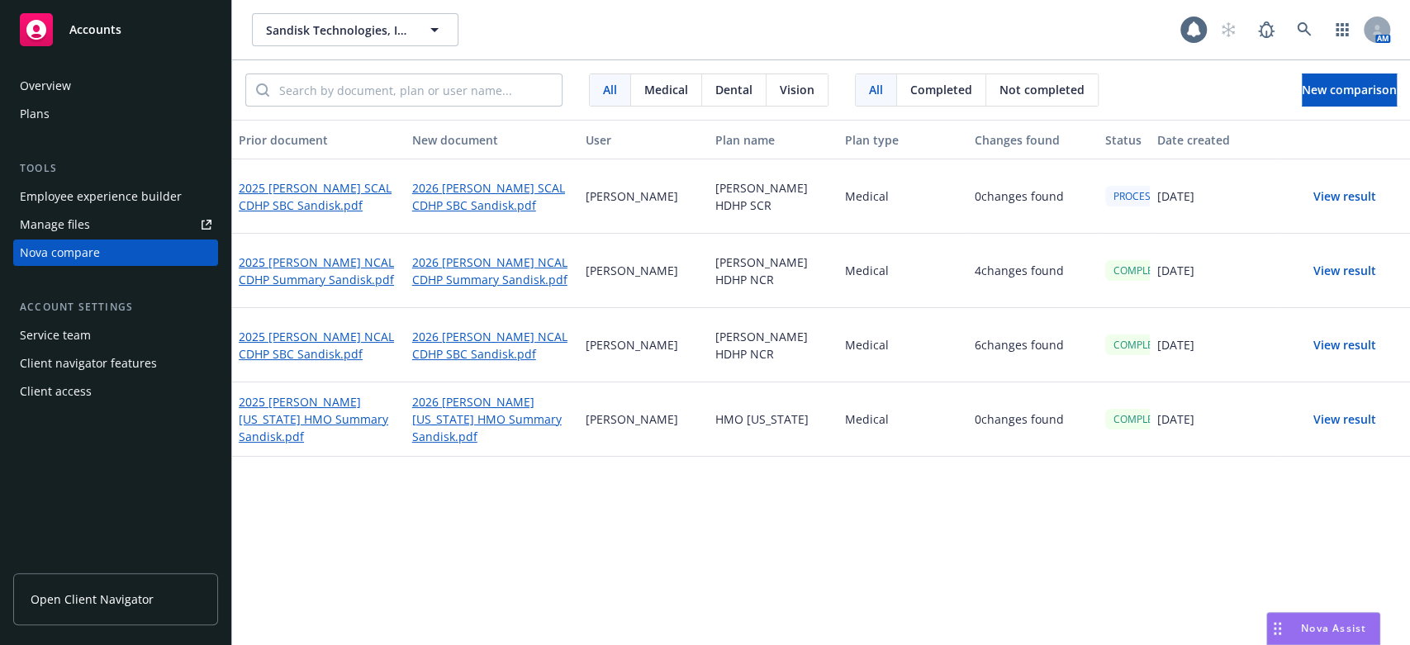
click at [648, 529] on div "Prior document New document User Plan name Plan type Changes found Status Date …" at bounding box center [821, 382] width 1178 height 525
click at [275, 185] on link "2025 [PERSON_NAME] SCAL CDHP SBC Sandisk.pdf" at bounding box center [319, 197] width 160 height 38
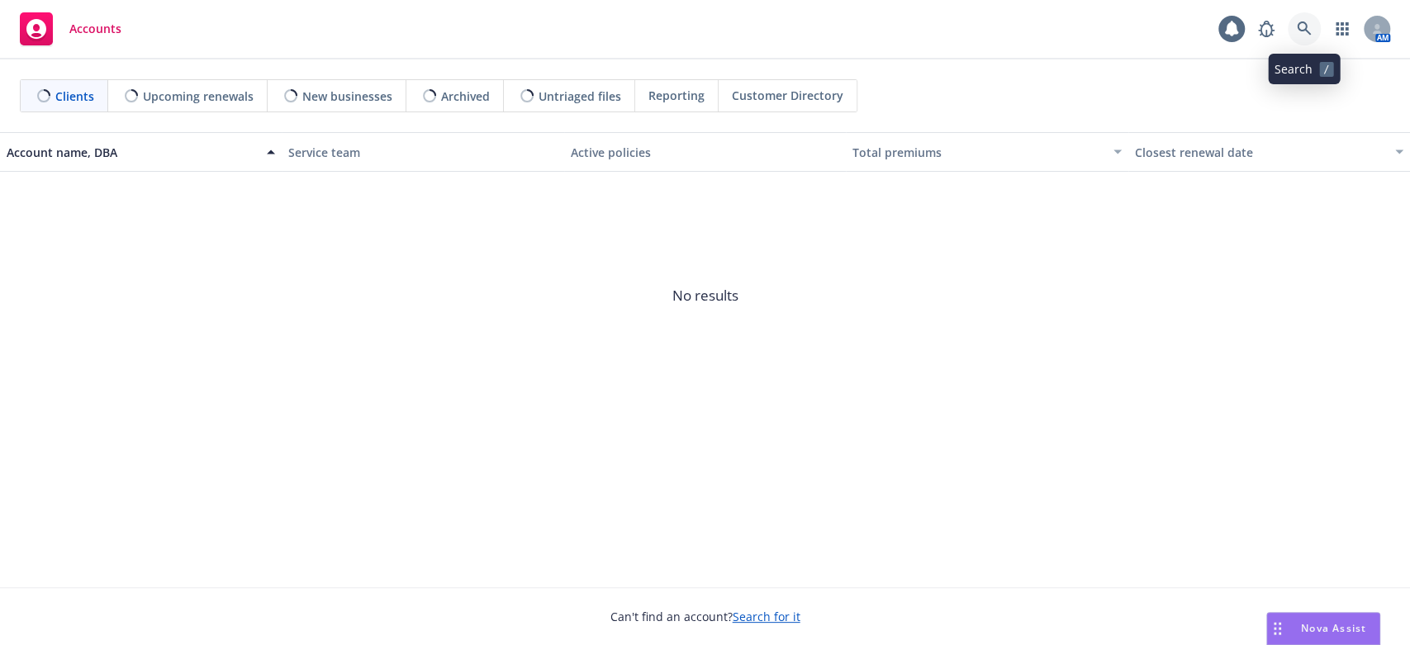
click at [1298, 26] on icon at bounding box center [1304, 28] width 14 height 14
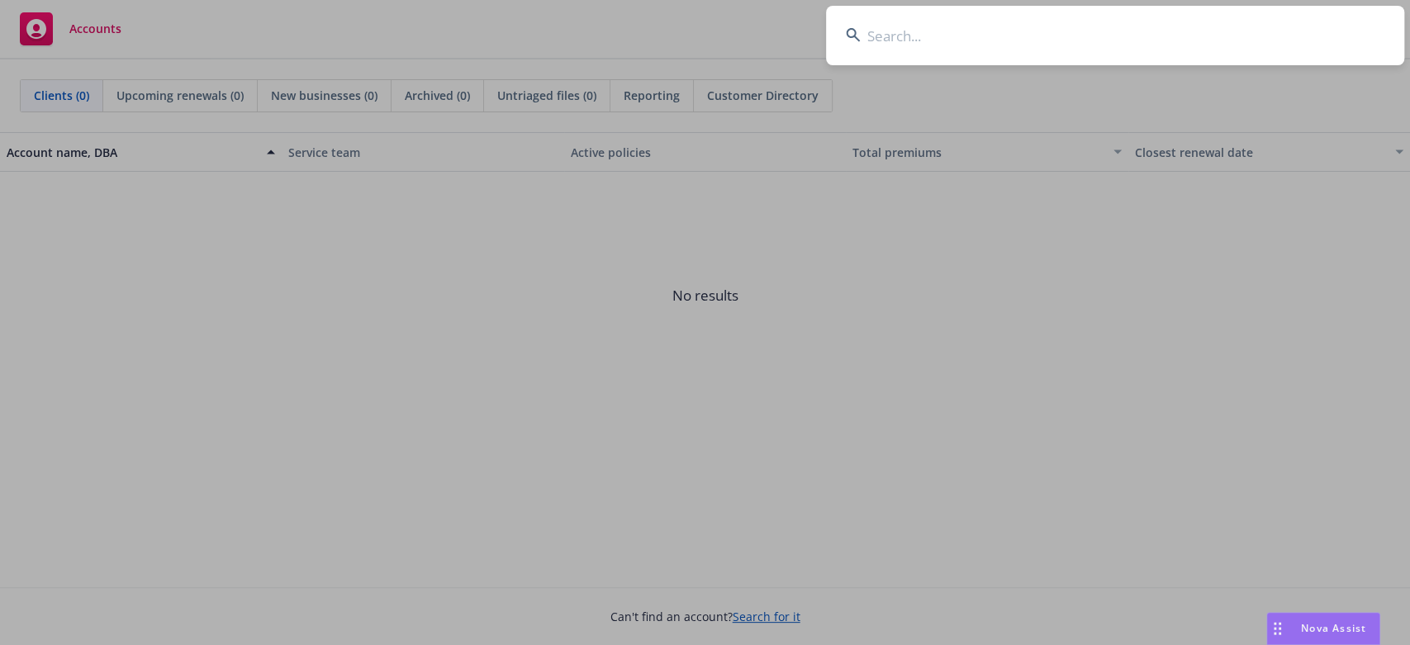
click at [928, 45] on input at bounding box center [1115, 35] width 578 height 59
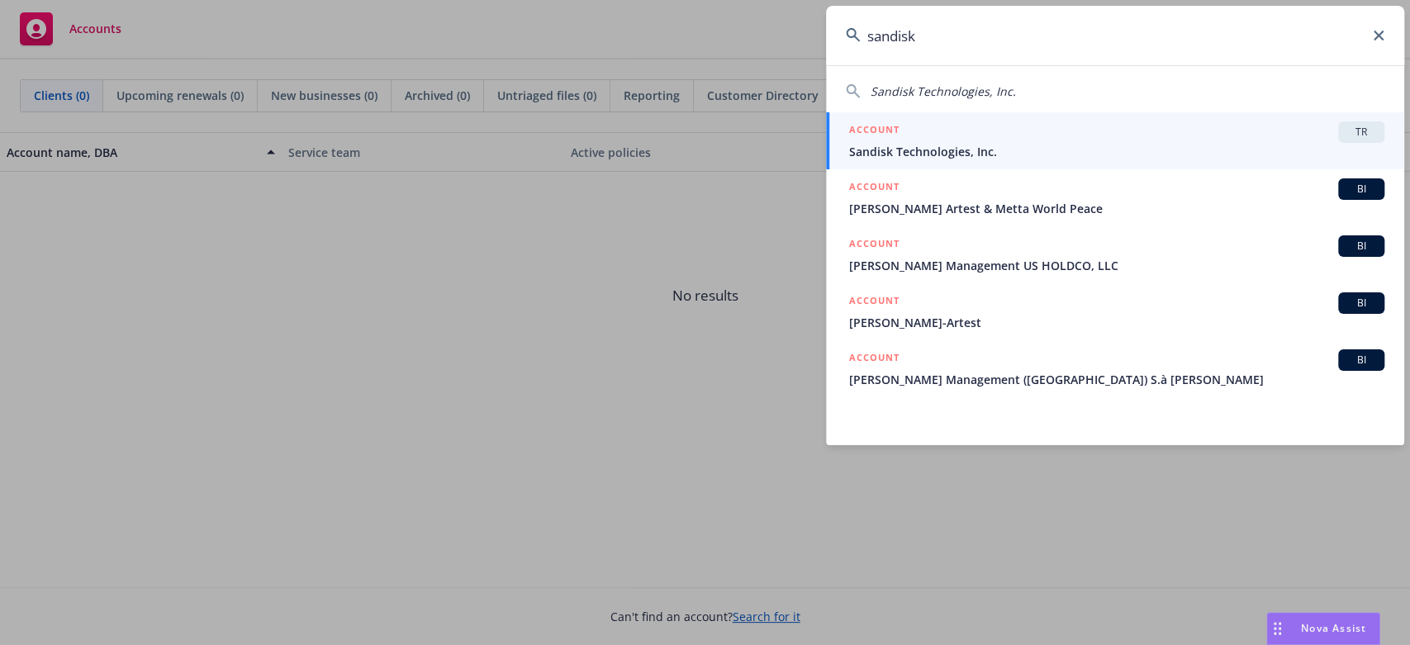
type input "sandisk"
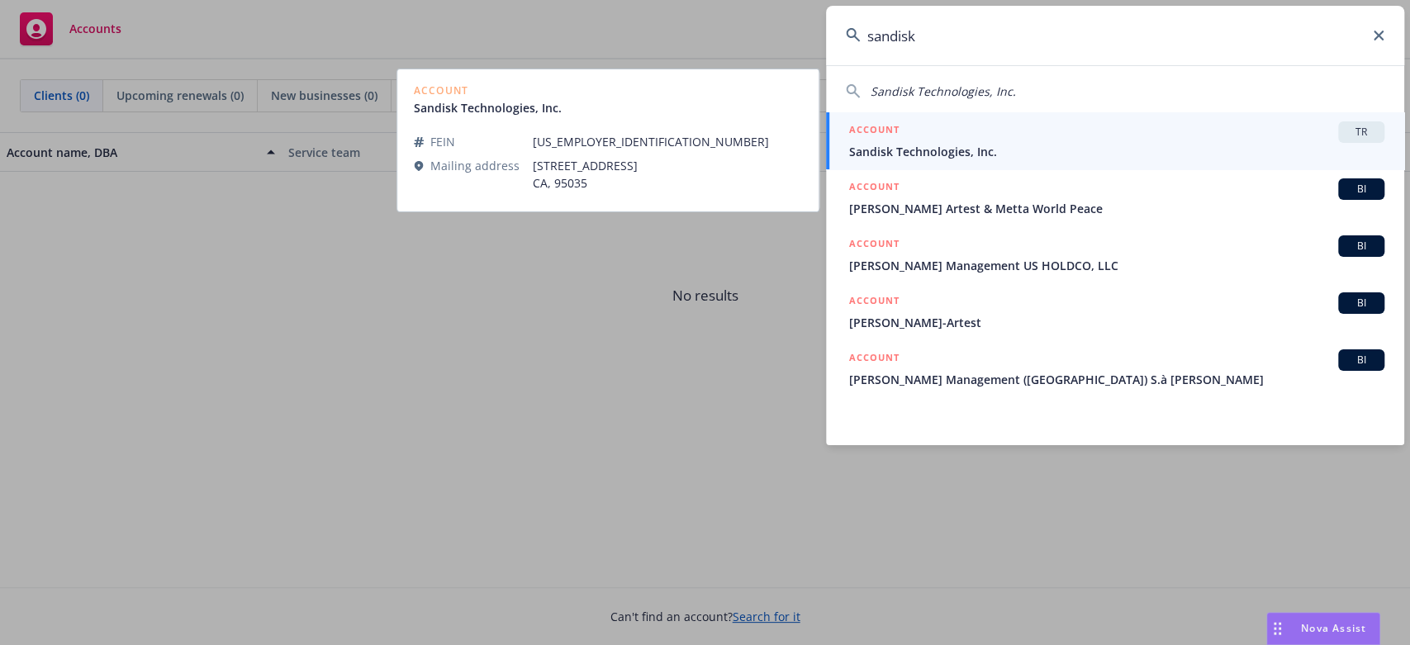
click at [970, 140] on div "ACCOUNT TR" at bounding box center [1116, 131] width 535 height 21
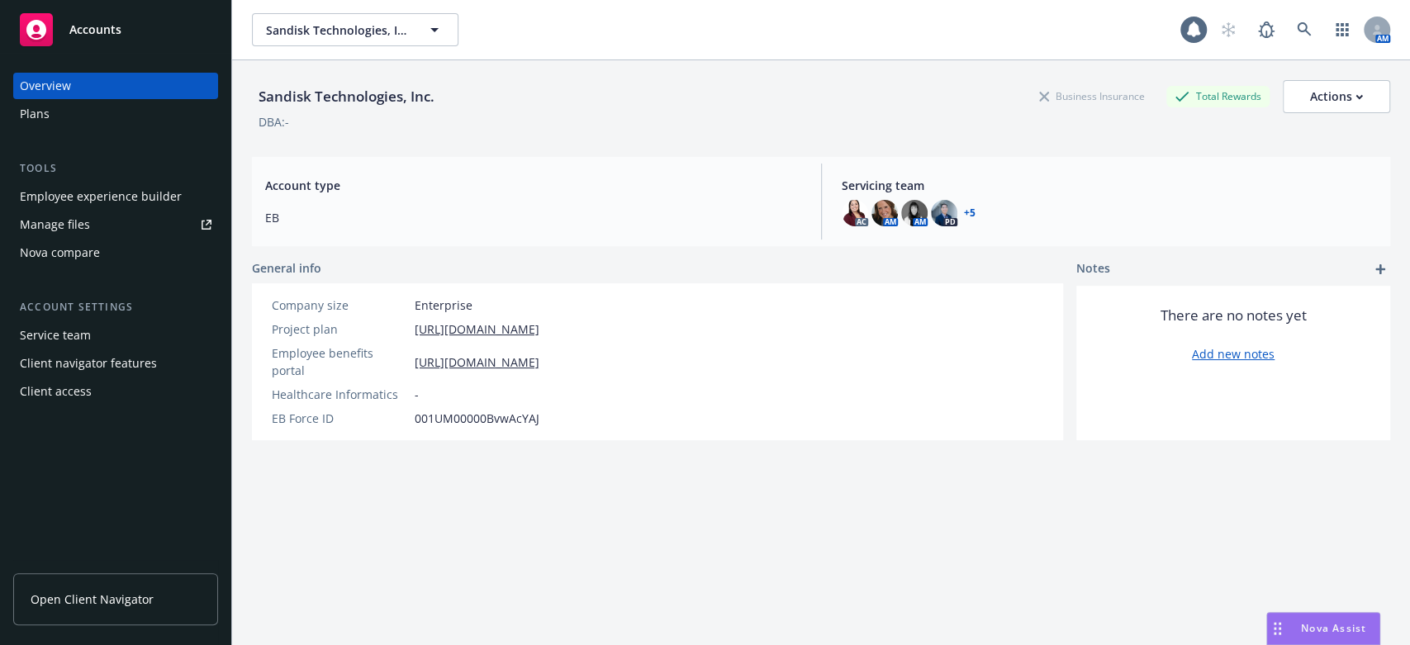
click at [66, 254] on div "Nova compare" at bounding box center [60, 253] width 80 height 26
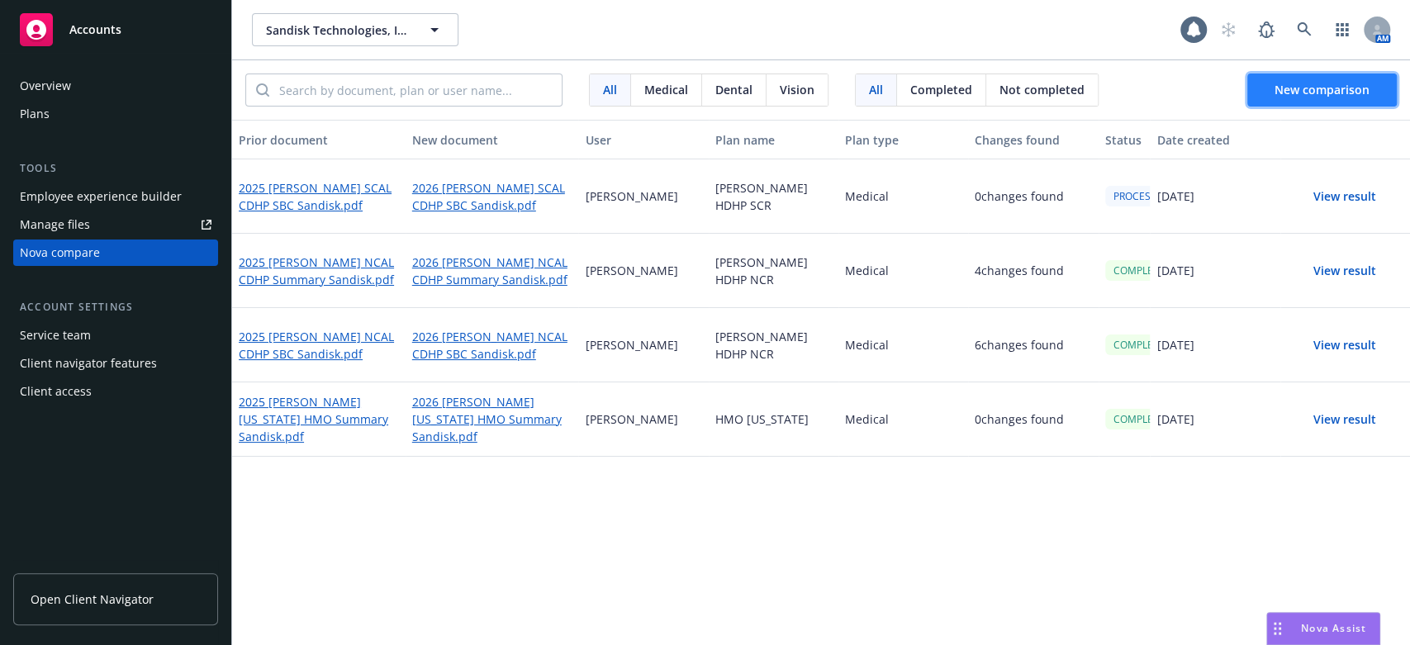
click at [1277, 89] on span "New comparison" at bounding box center [1322, 90] width 95 height 16
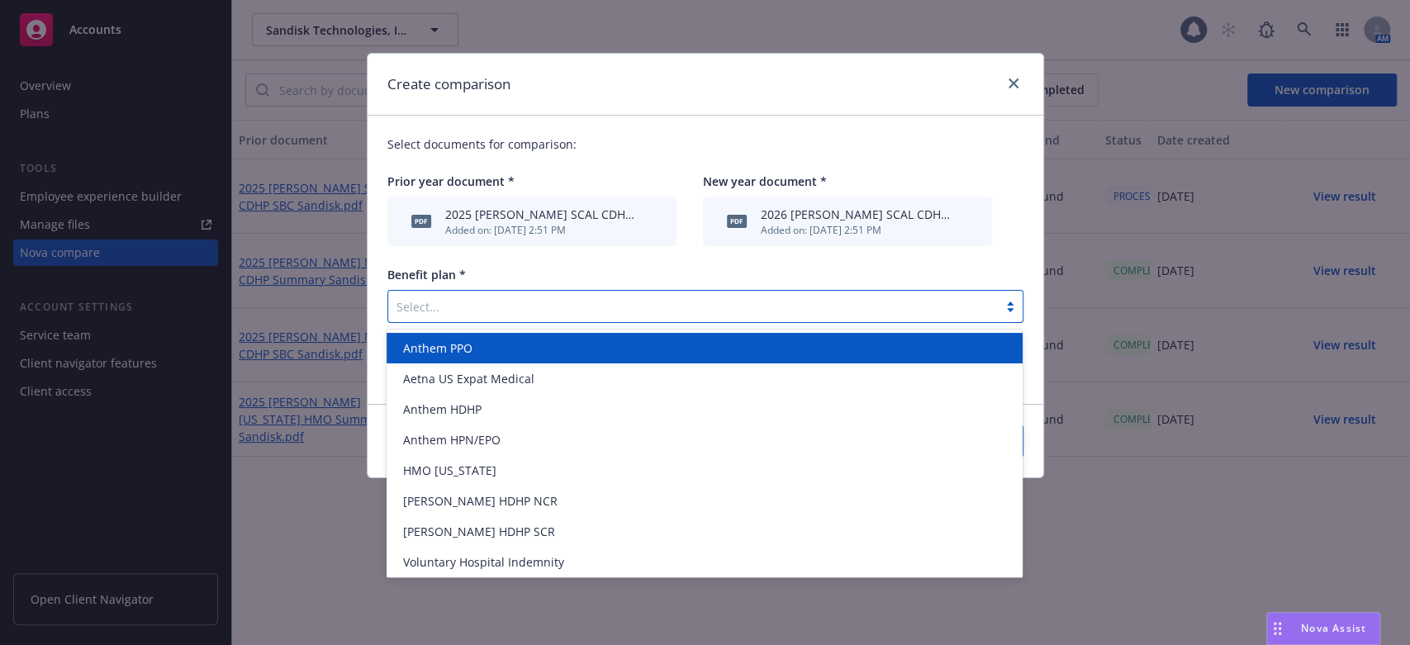
click at [1010, 306] on div at bounding box center [1010, 306] width 25 height 13
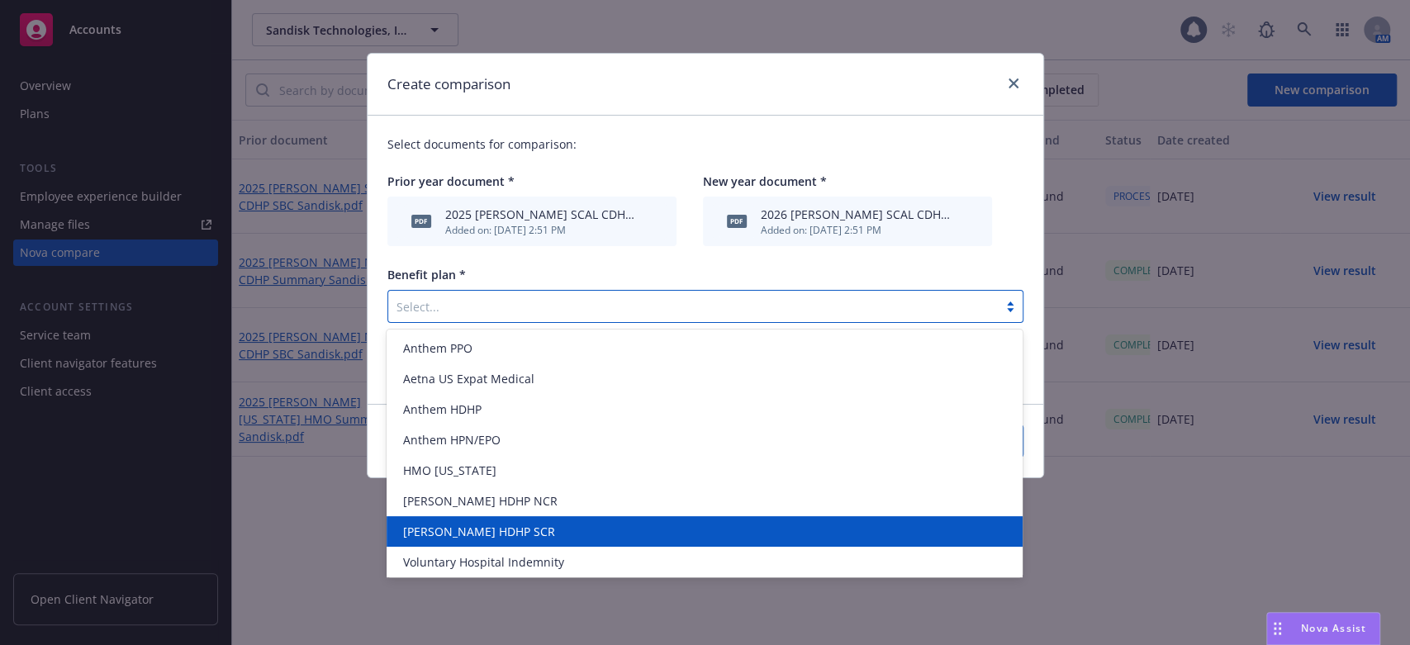
click at [414, 525] on span "[PERSON_NAME] HDHP SCR" at bounding box center [479, 531] width 152 height 17
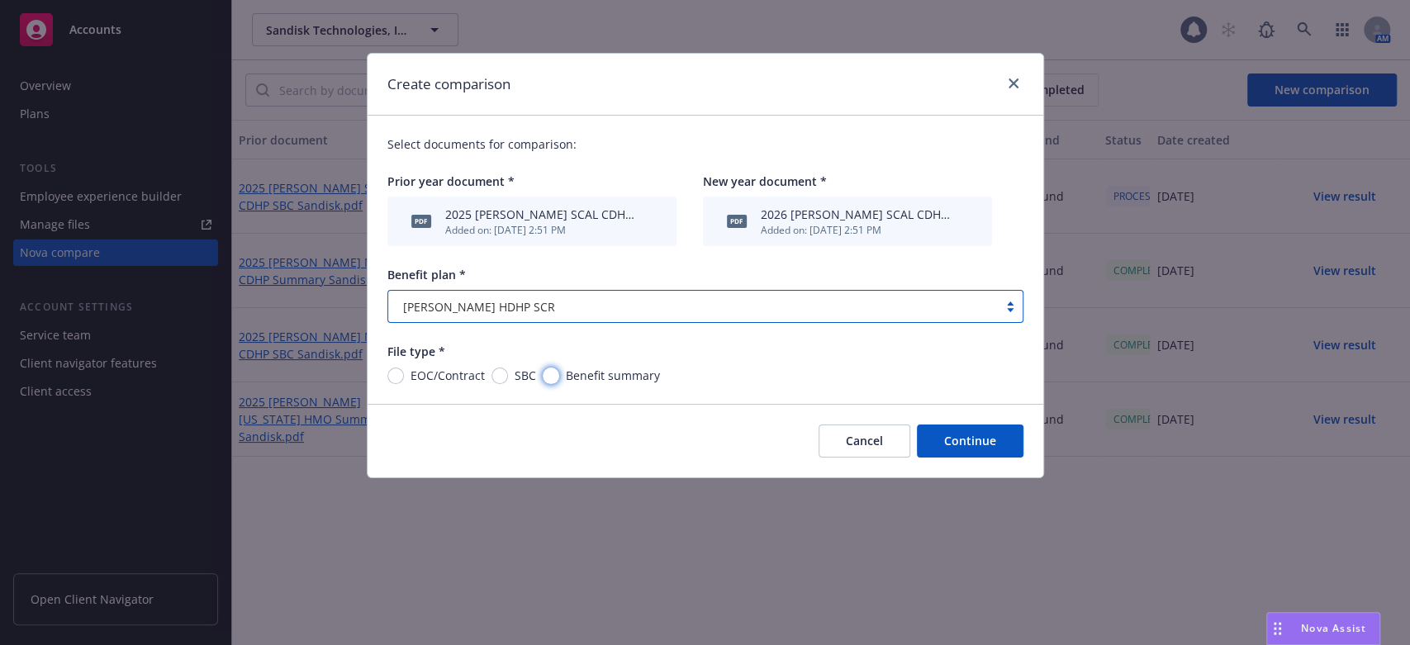
click at [551, 375] on input "Benefit summary" at bounding box center [551, 376] width 17 height 17
radio input "true"
click at [954, 442] on button "Continue" at bounding box center [970, 441] width 107 height 33
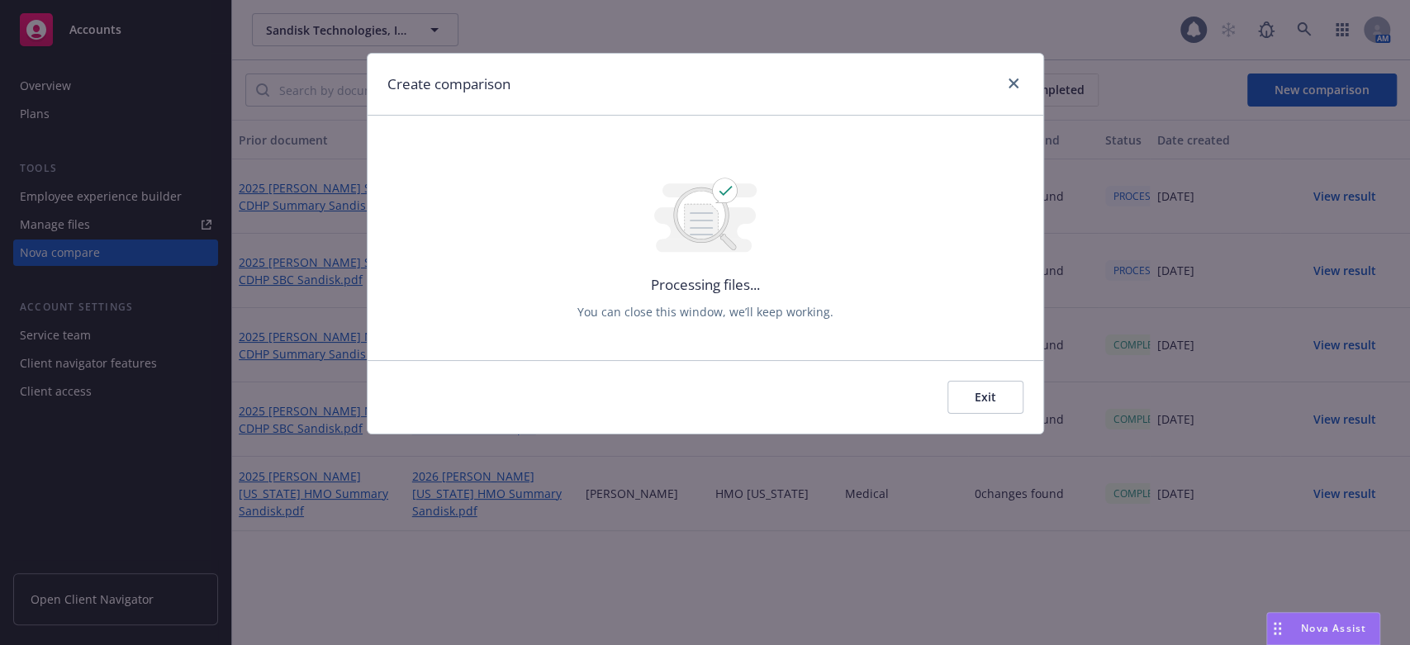
click at [986, 398] on button "Exit" at bounding box center [986, 397] width 76 height 33
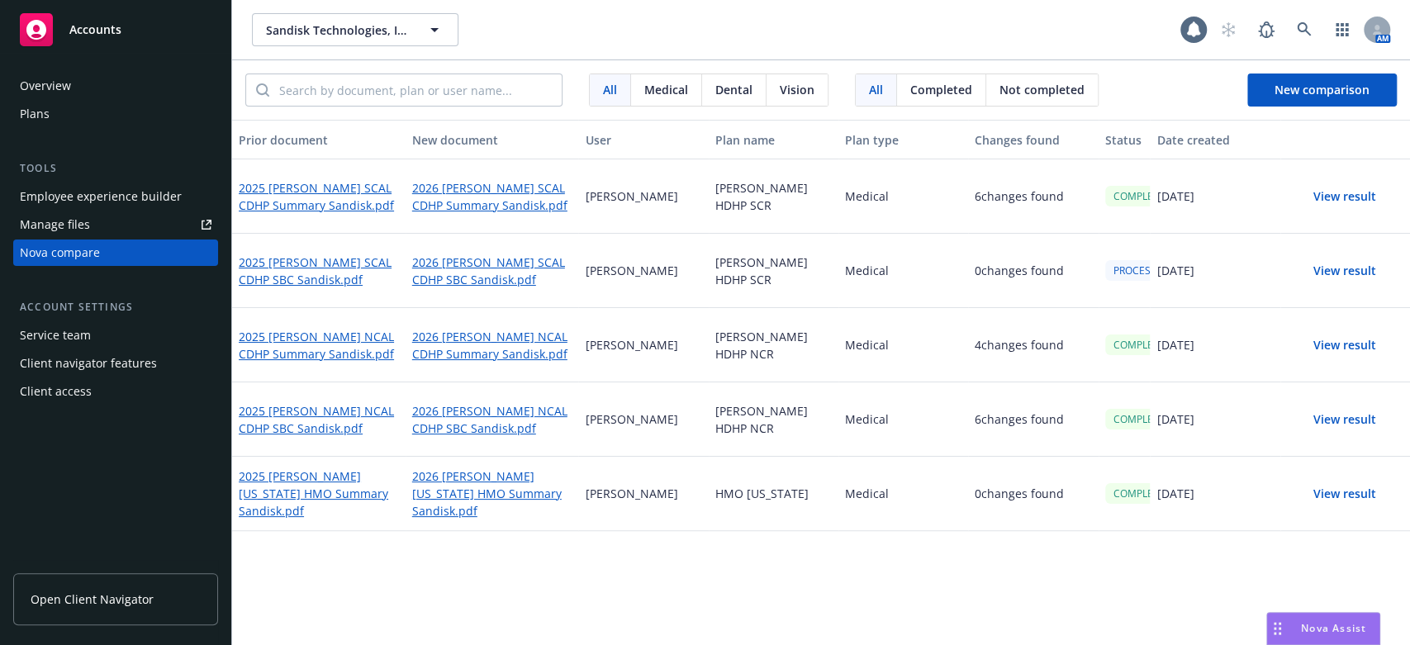
click at [1328, 196] on button "View result" at bounding box center [1345, 196] width 116 height 33
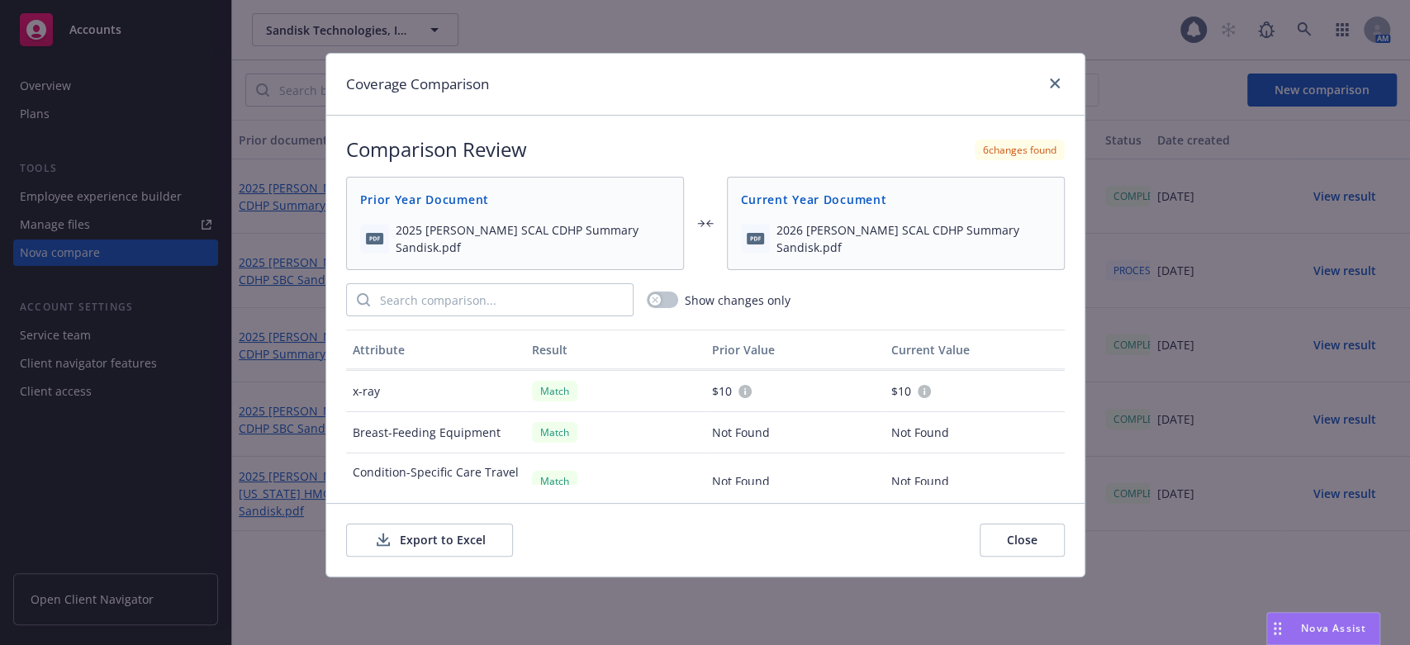
scroll to position [1509, 0]
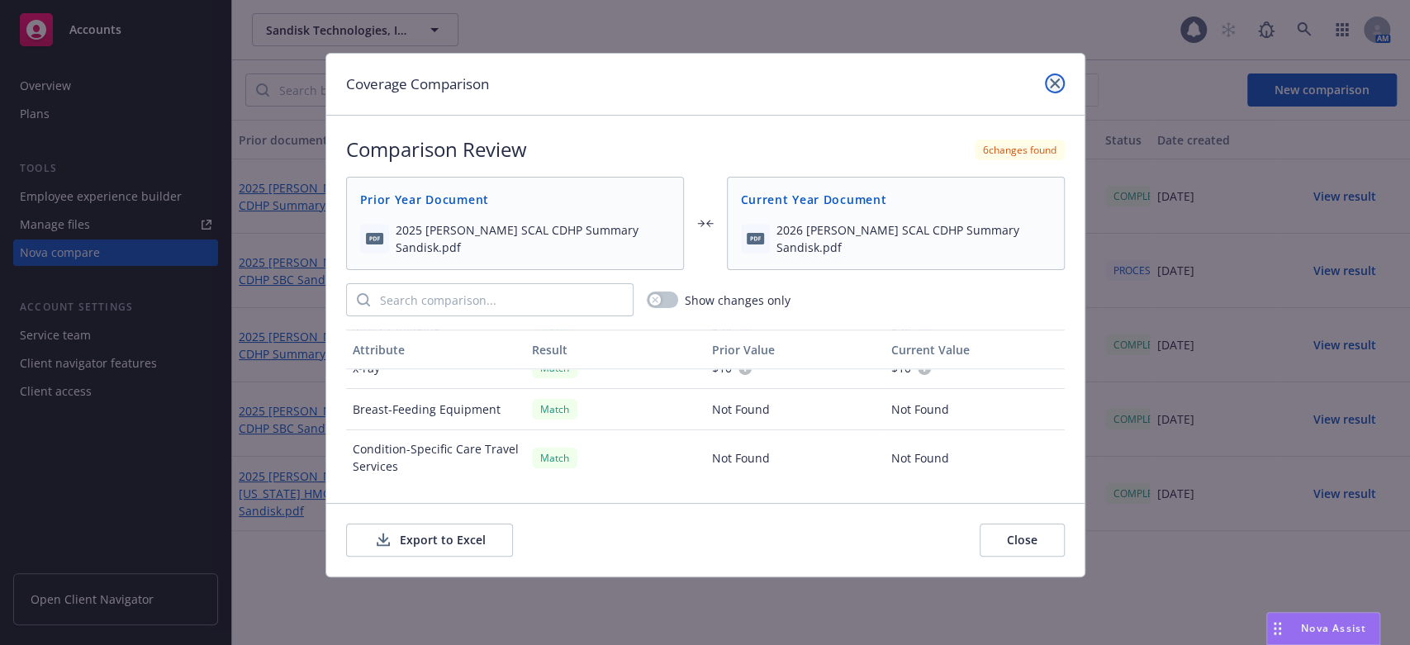
click at [1048, 83] on link "close" at bounding box center [1055, 84] width 20 height 20
